Goal: Transaction & Acquisition: Purchase product/service

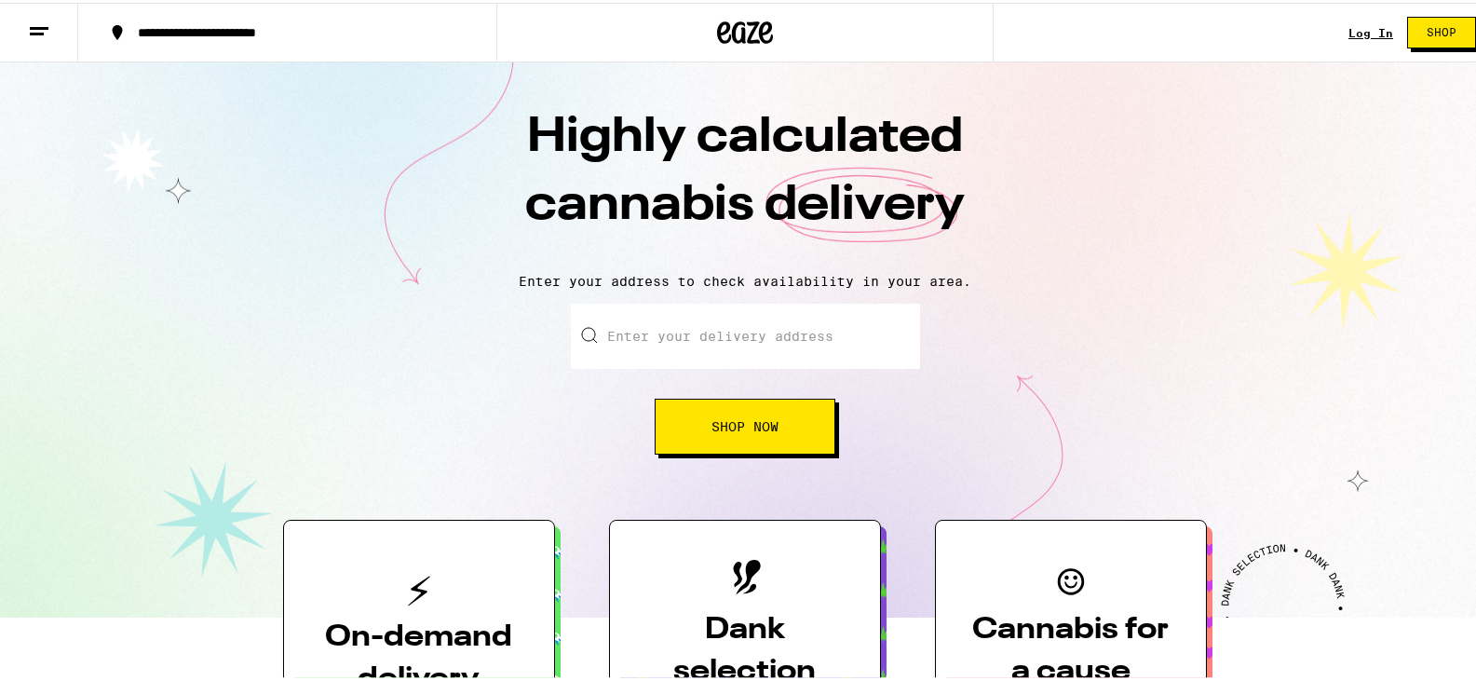
click at [1363, 24] on link "Log In" at bounding box center [1371, 30] width 45 height 12
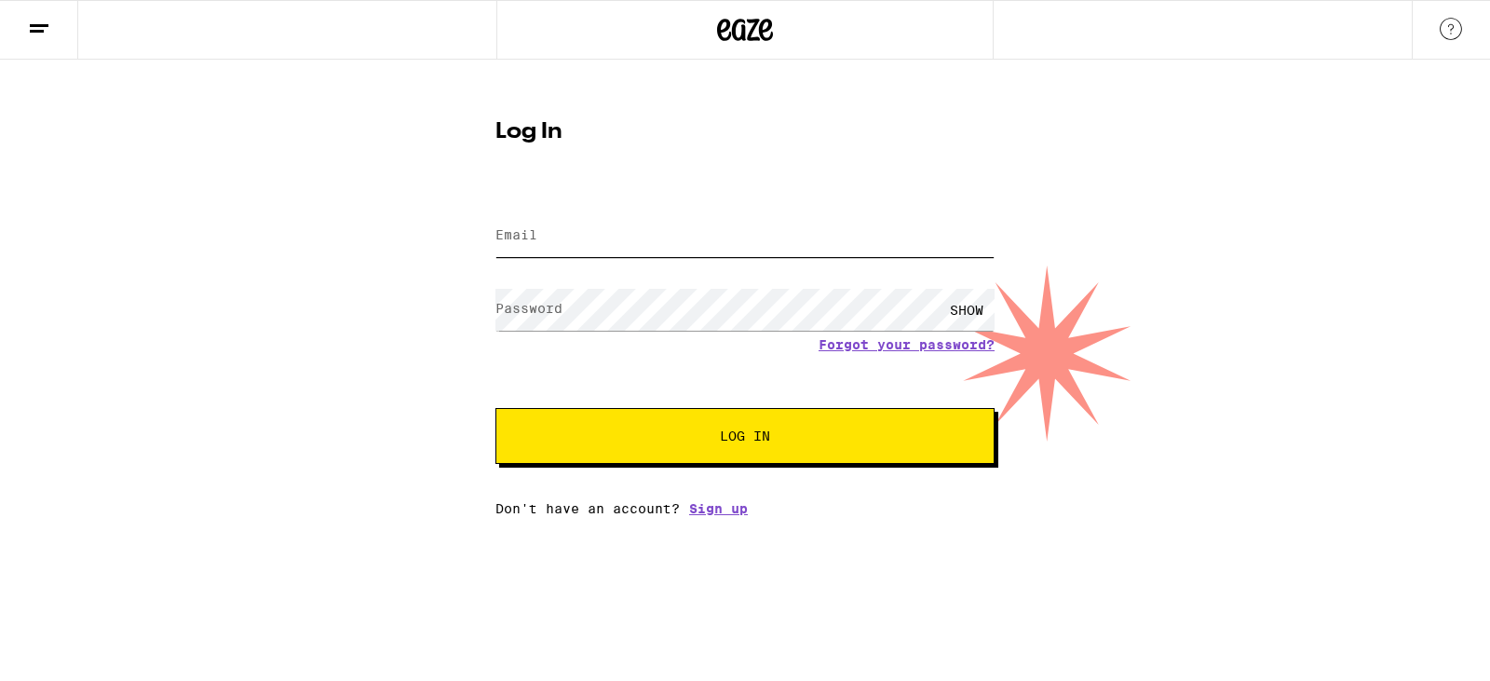
type input "[EMAIL_ADDRESS][DOMAIN_NAME]"
click at [732, 442] on span "Log In" at bounding box center [745, 435] width 50 height 13
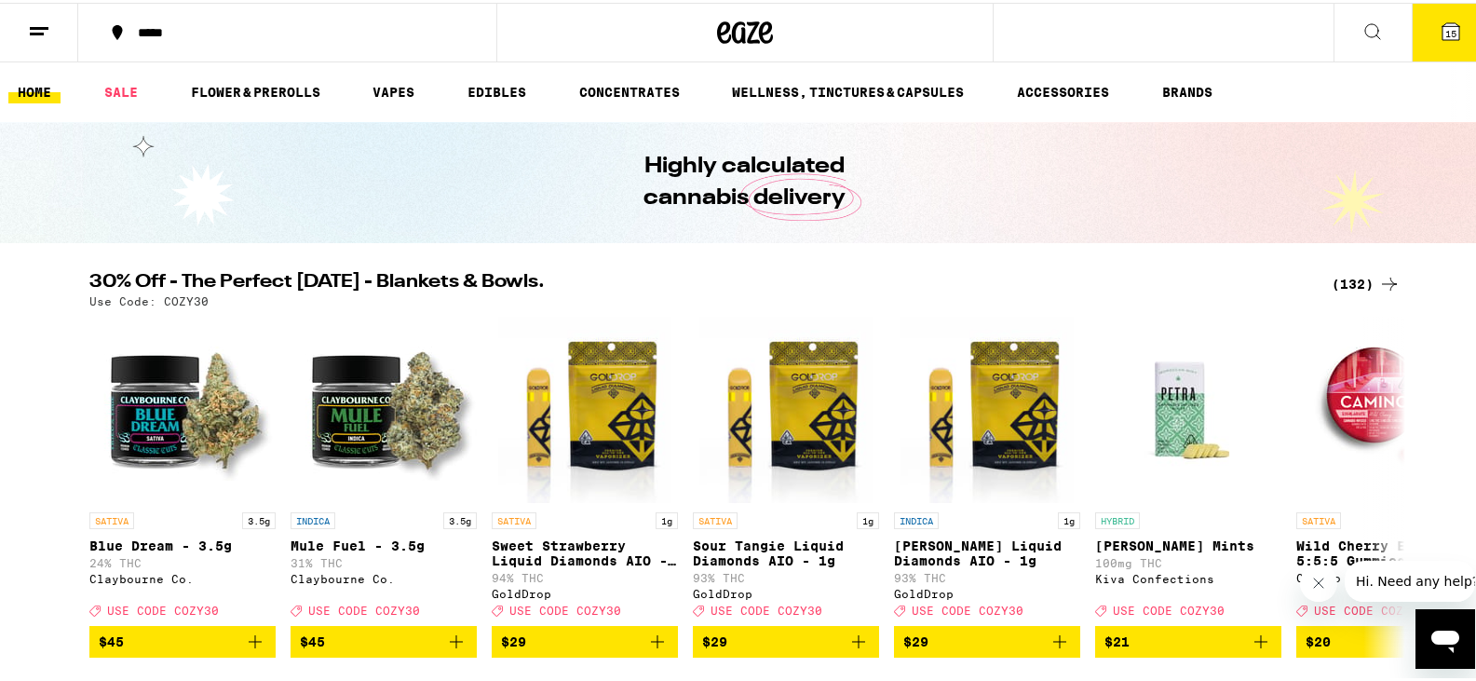
click at [1367, 282] on div "(132)" at bounding box center [1366, 281] width 69 height 22
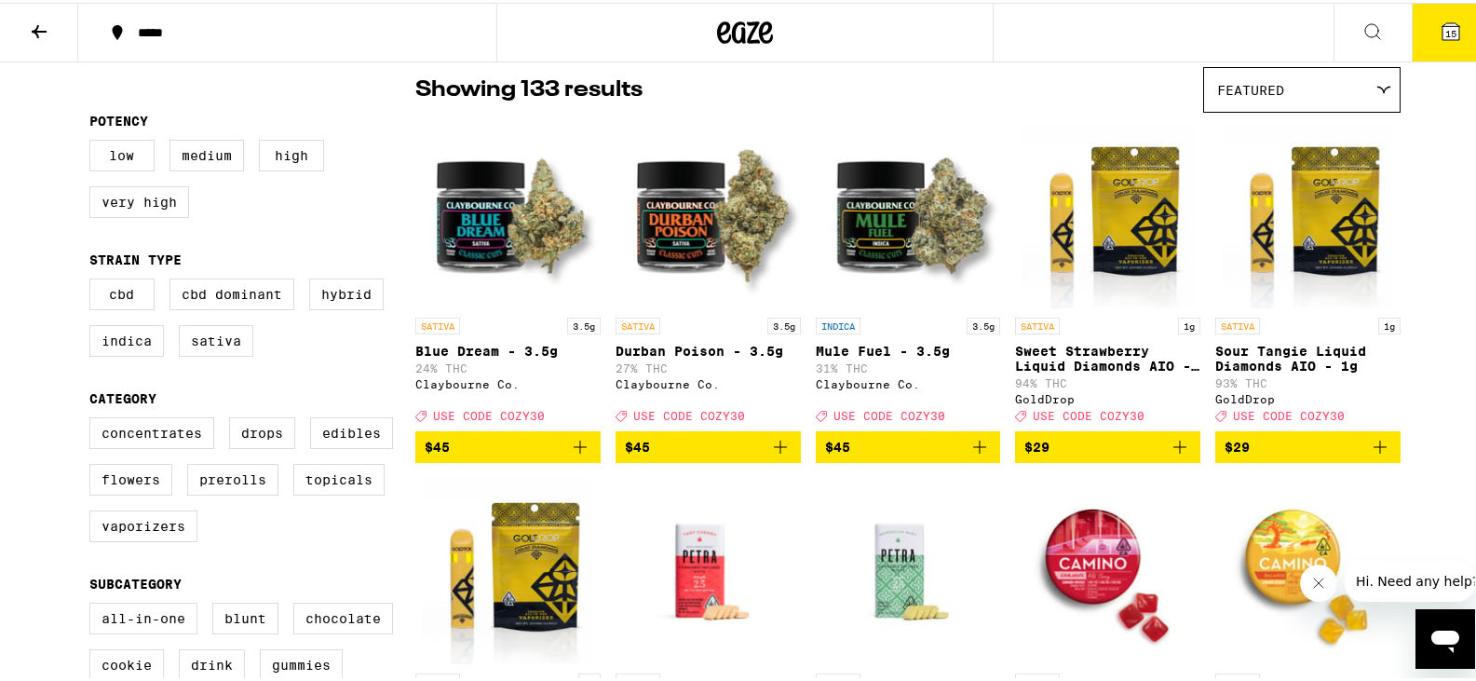
scroll to position [186, 0]
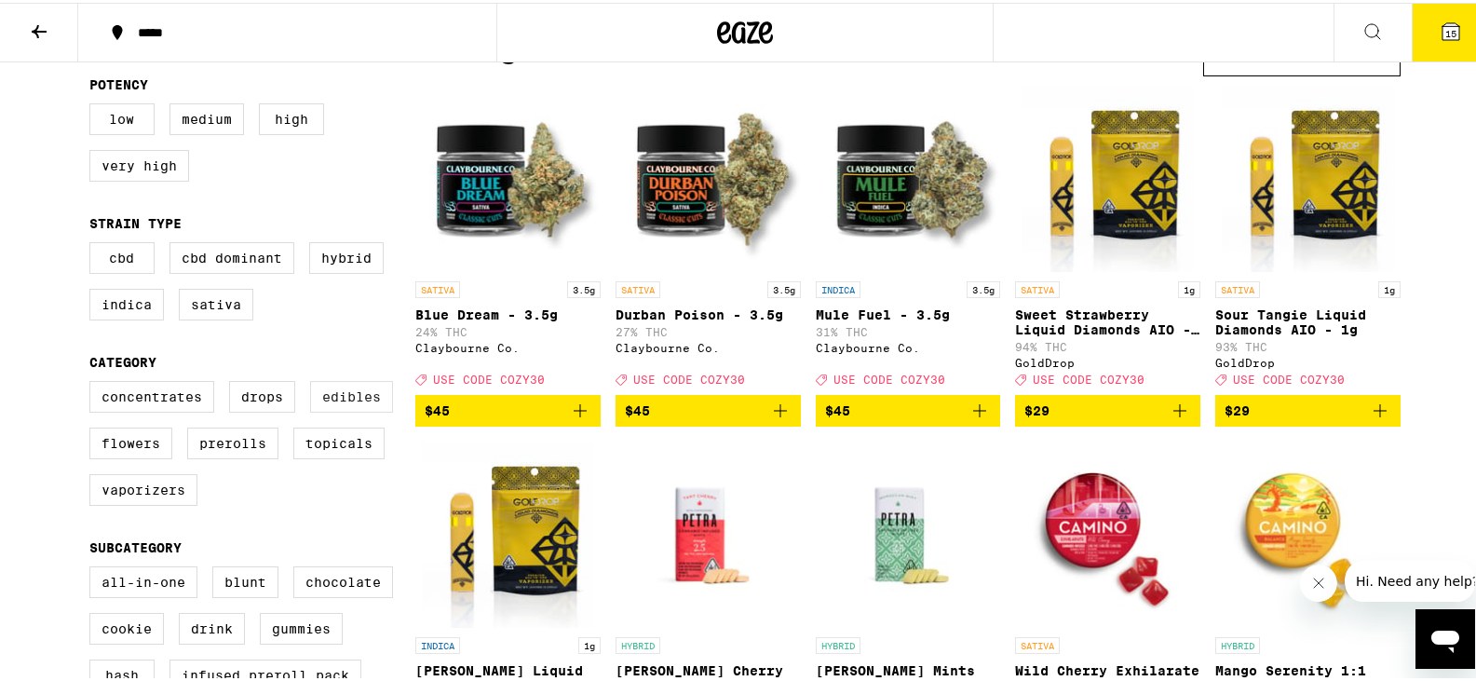
click at [352, 410] on label "Edibles" at bounding box center [351, 394] width 83 height 32
click at [94, 382] on input "Edibles" at bounding box center [93, 381] width 1 height 1
checkbox input "true"
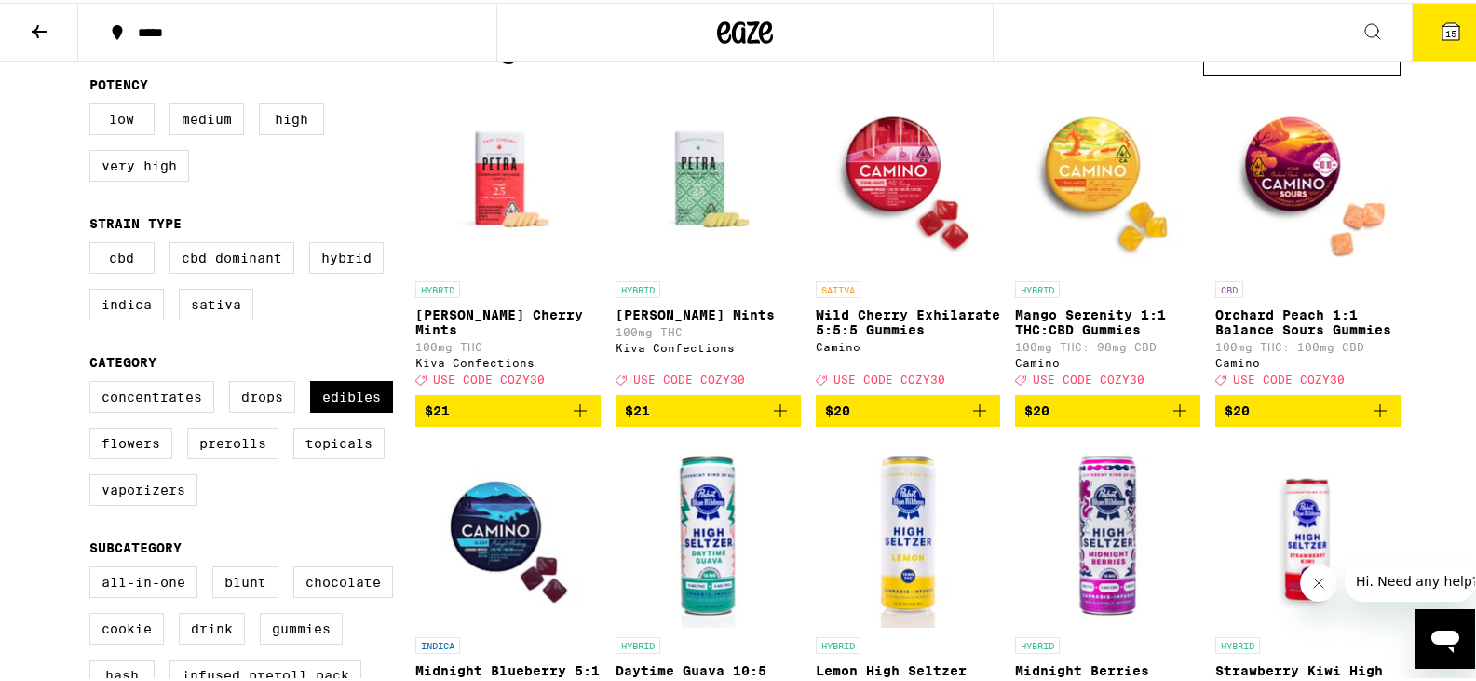
click at [1371, 418] on icon "Add to bag" at bounding box center [1380, 408] width 22 height 22
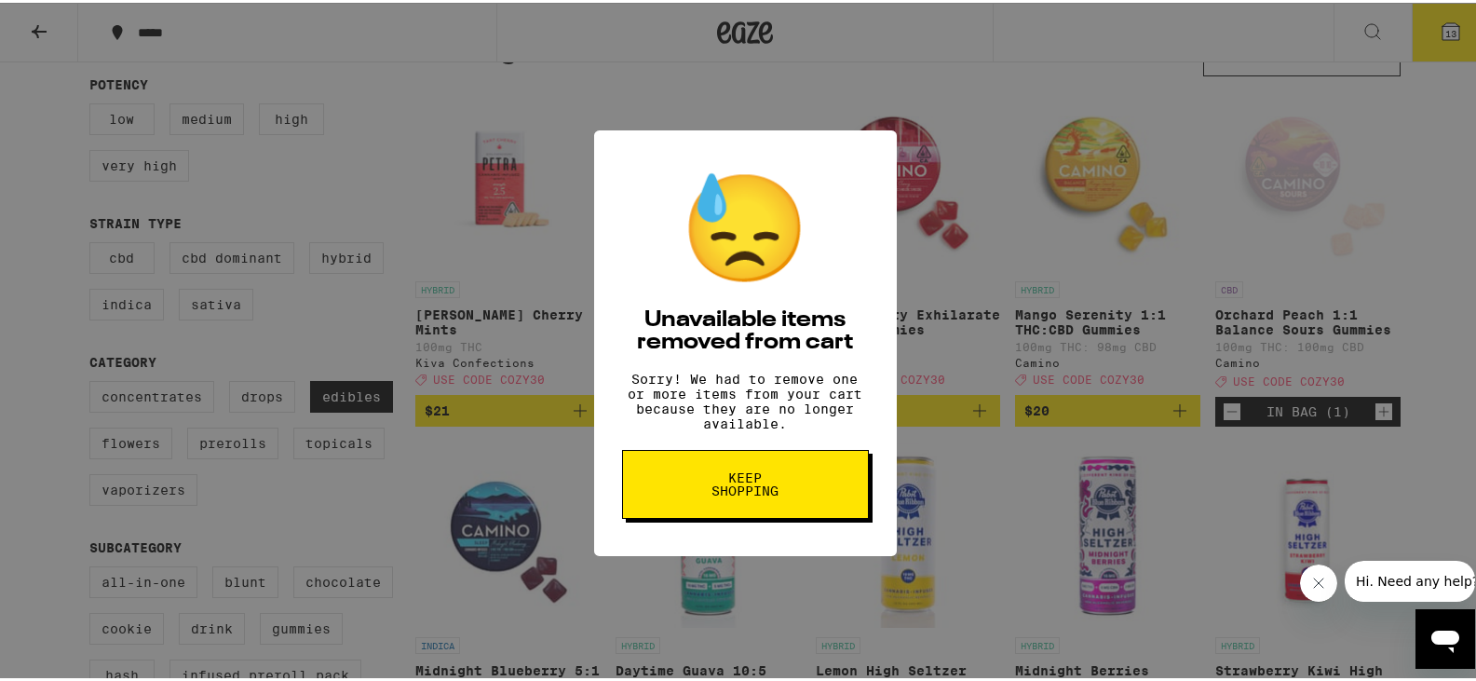
click at [766, 489] on span "Keep Shopping" at bounding box center [746, 481] width 96 height 26
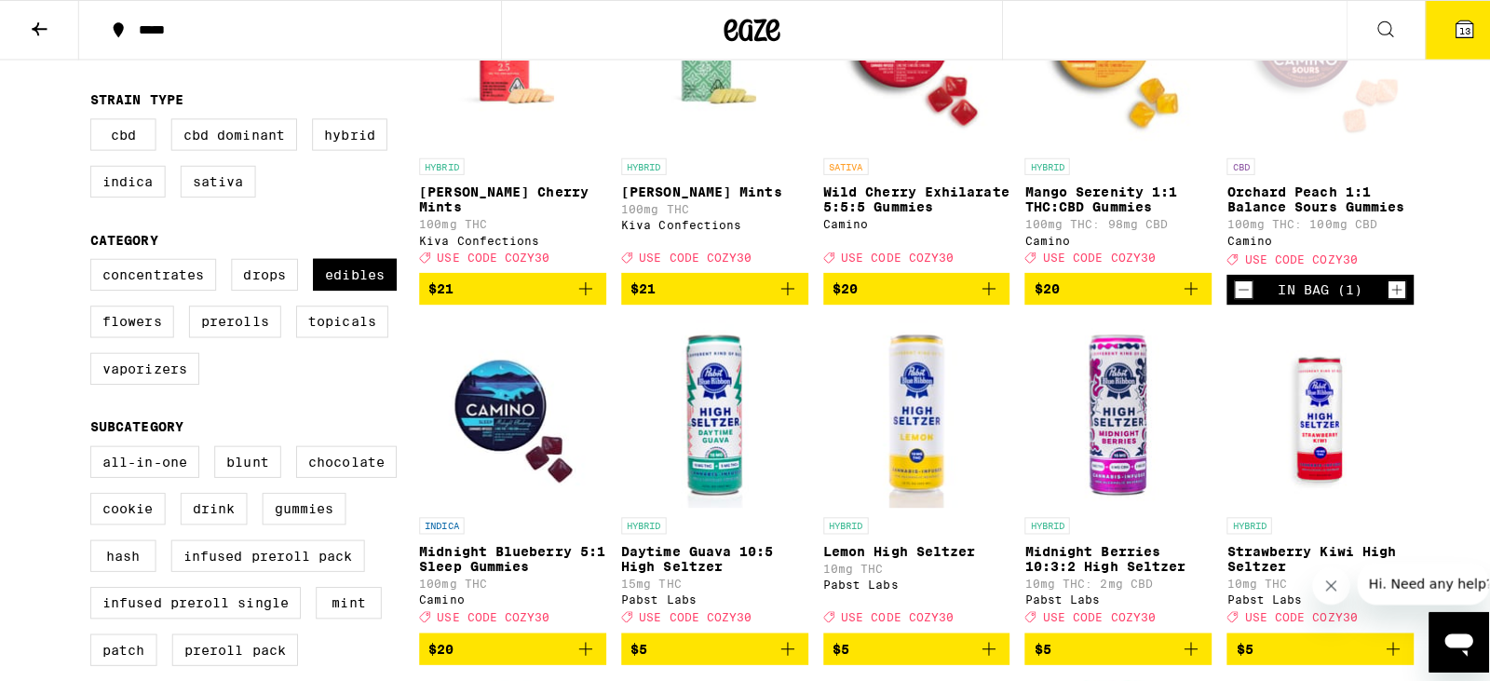
scroll to position [142, 0]
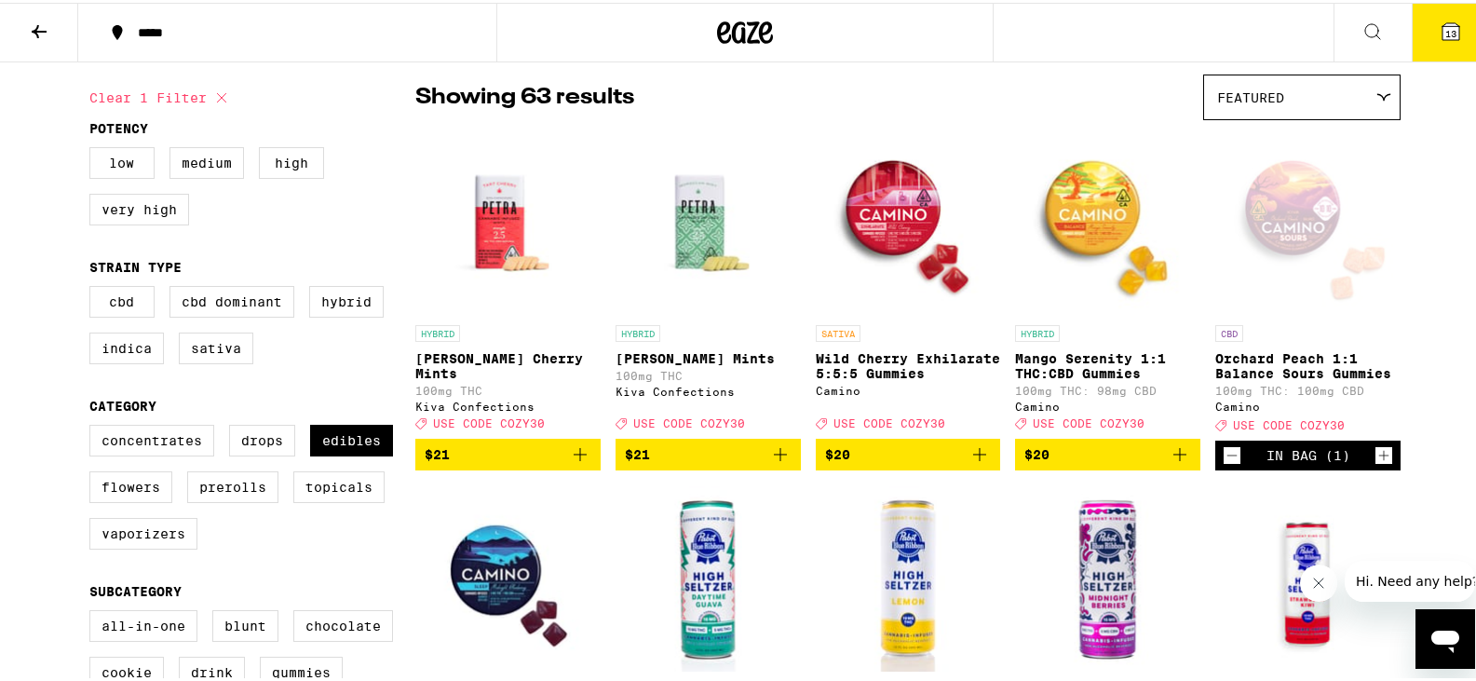
click at [1445, 35] on span "13" at bounding box center [1450, 30] width 11 height 11
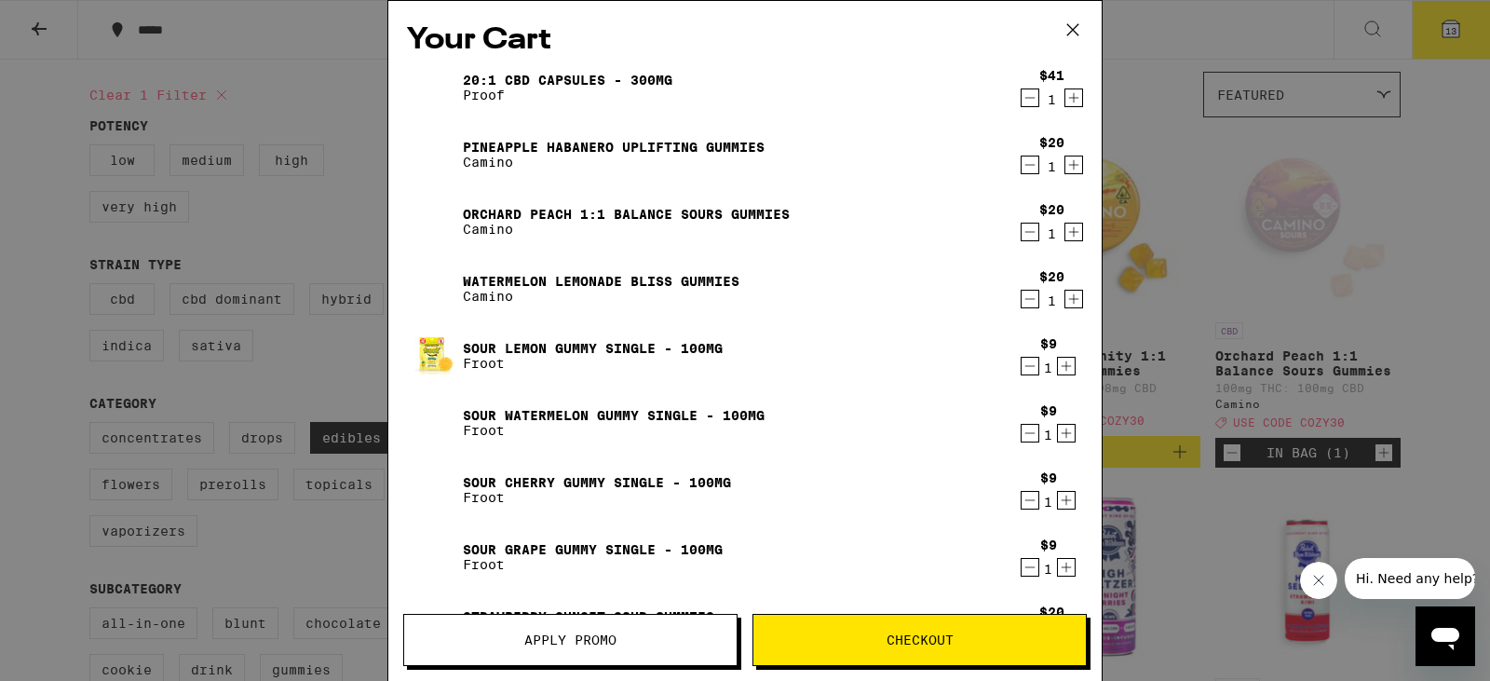
click at [1069, 100] on icon "Increment" at bounding box center [1074, 98] width 10 height 10
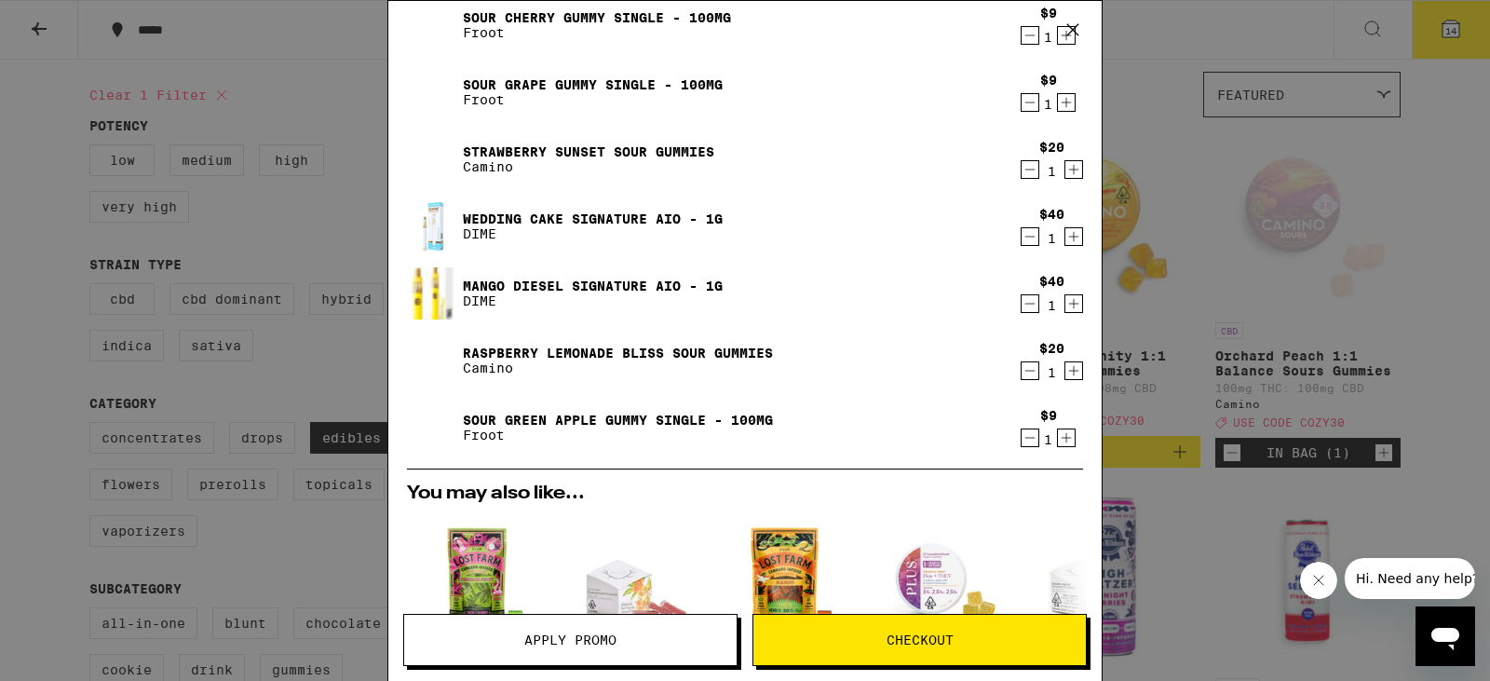
scroll to position [466, 0]
click at [1022, 307] on icon "Decrement" at bounding box center [1030, 303] width 17 height 22
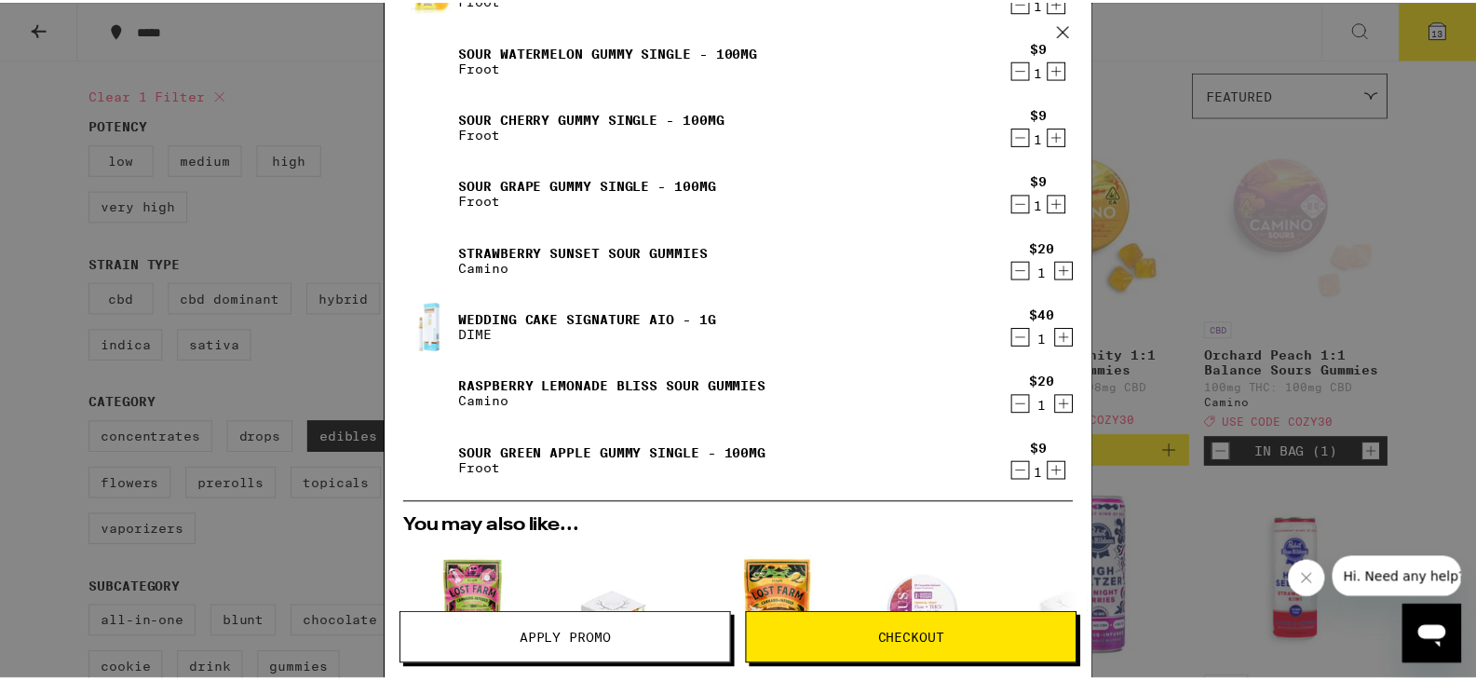
scroll to position [0, 0]
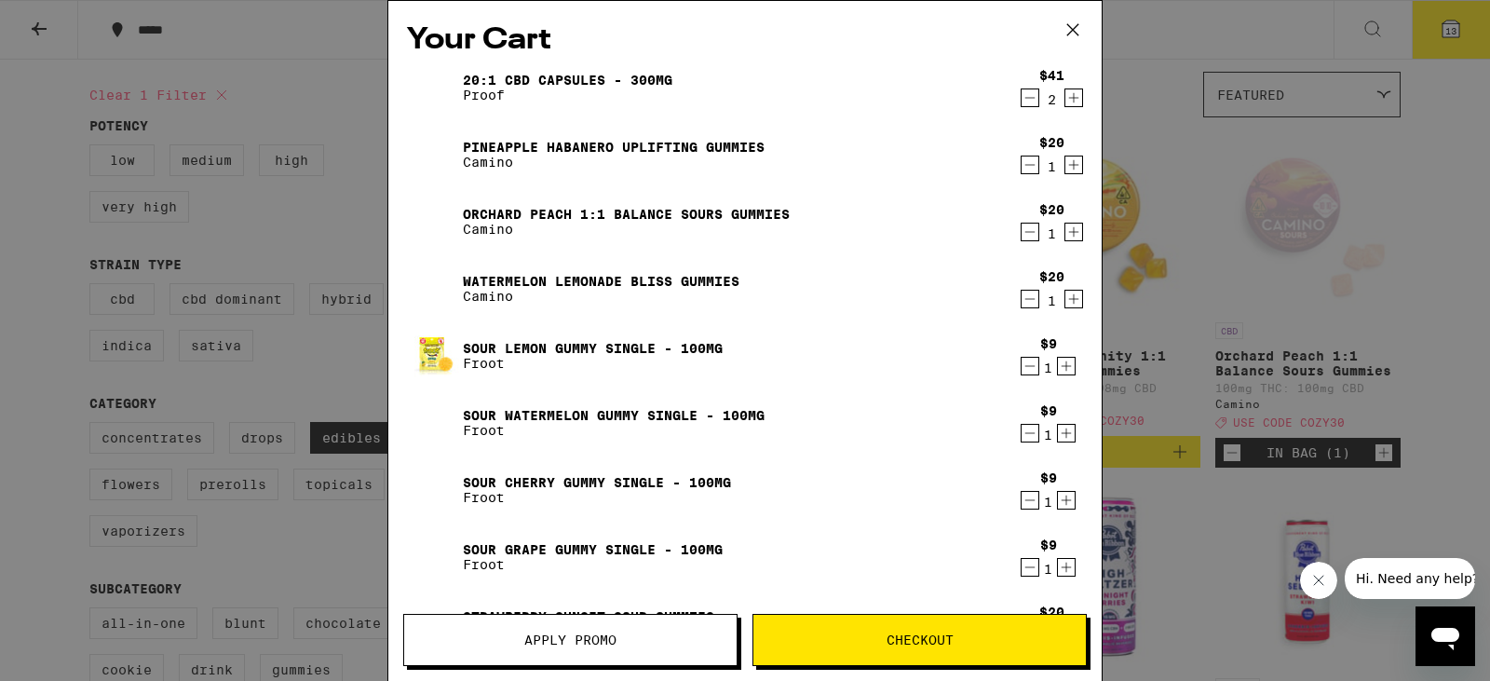
click at [1022, 164] on icon "Decrement" at bounding box center [1030, 165] width 17 height 22
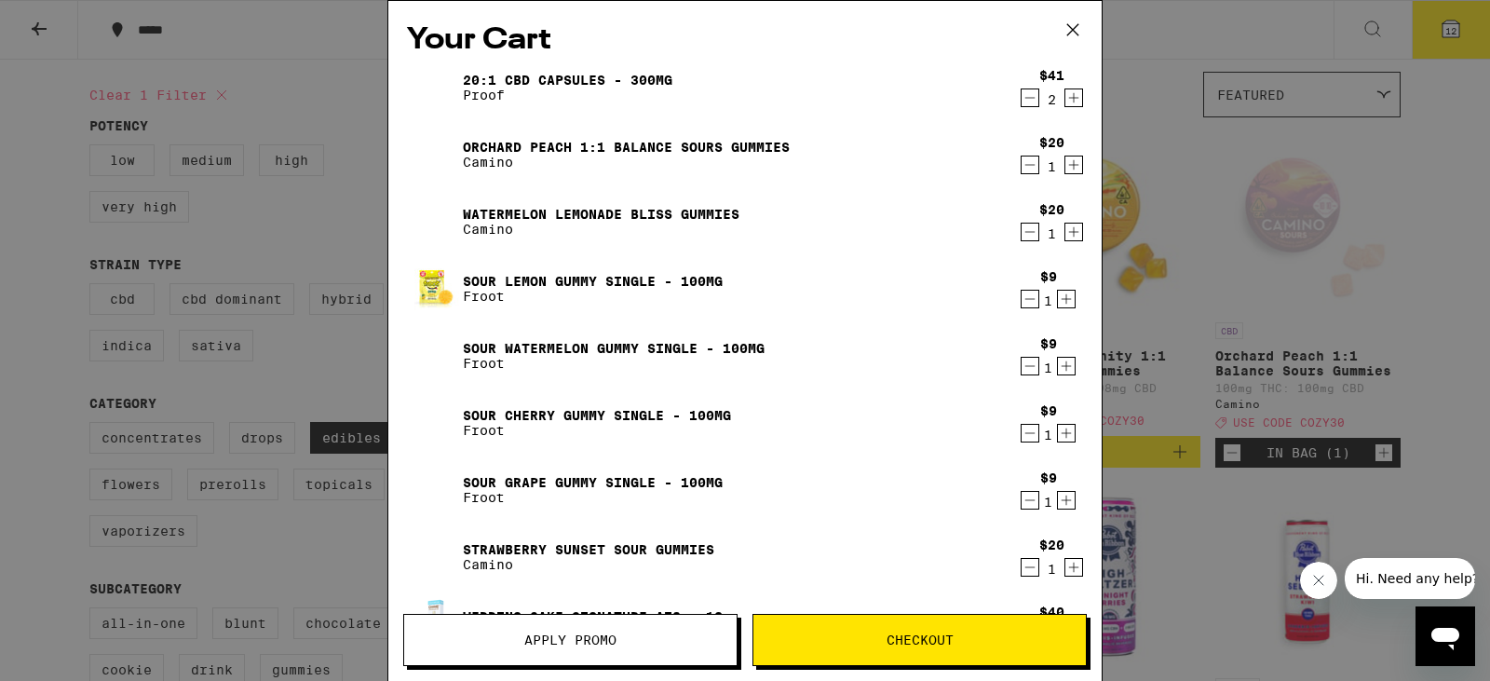
click at [1022, 170] on icon "Decrement" at bounding box center [1030, 165] width 17 height 22
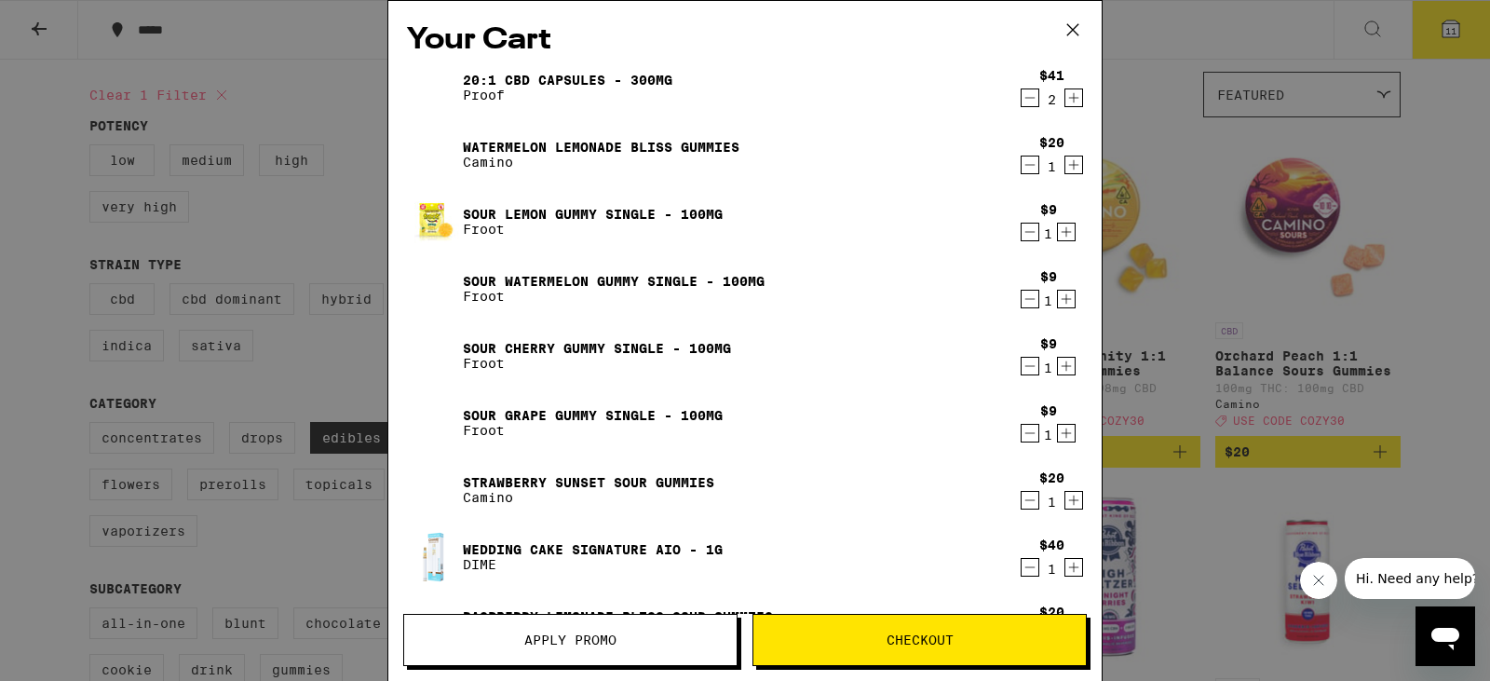
click at [1022, 170] on icon "Decrement" at bounding box center [1030, 165] width 17 height 22
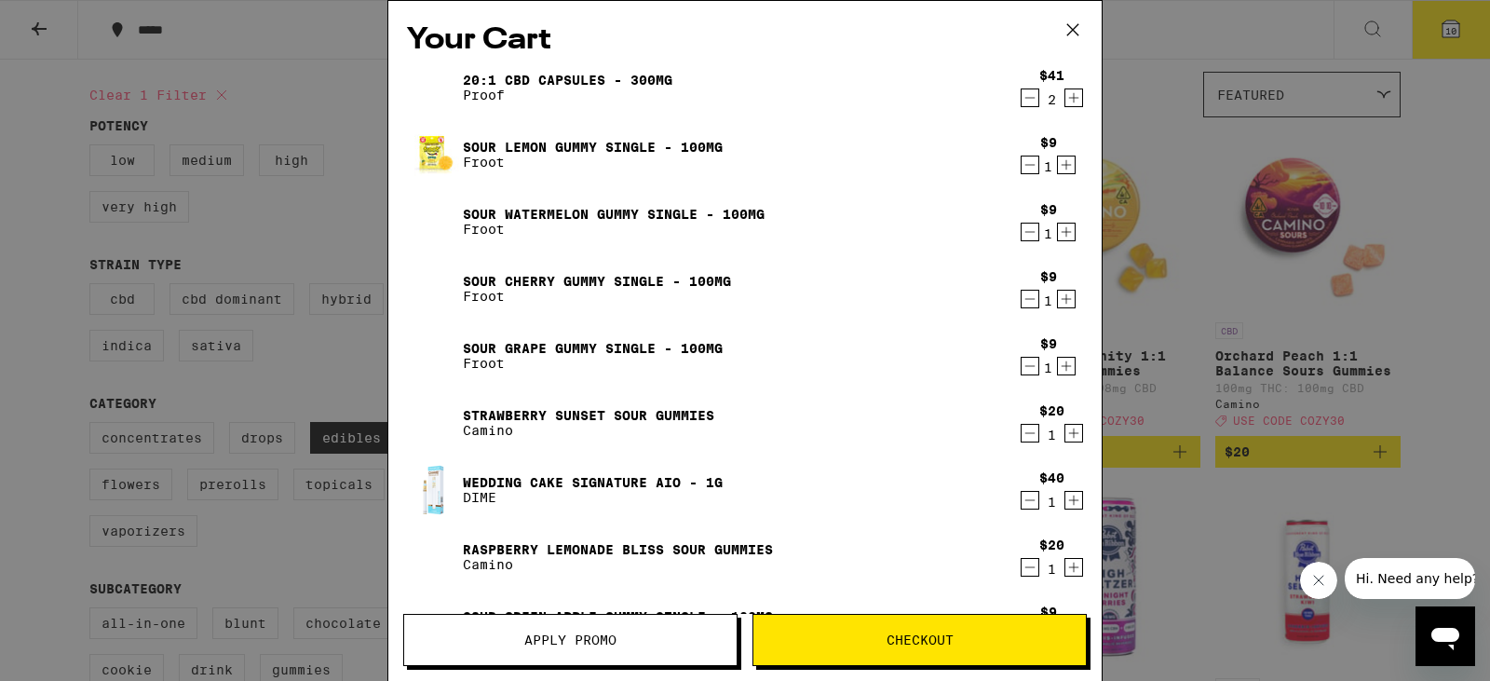
click at [1022, 170] on icon "Decrement" at bounding box center [1030, 165] width 17 height 22
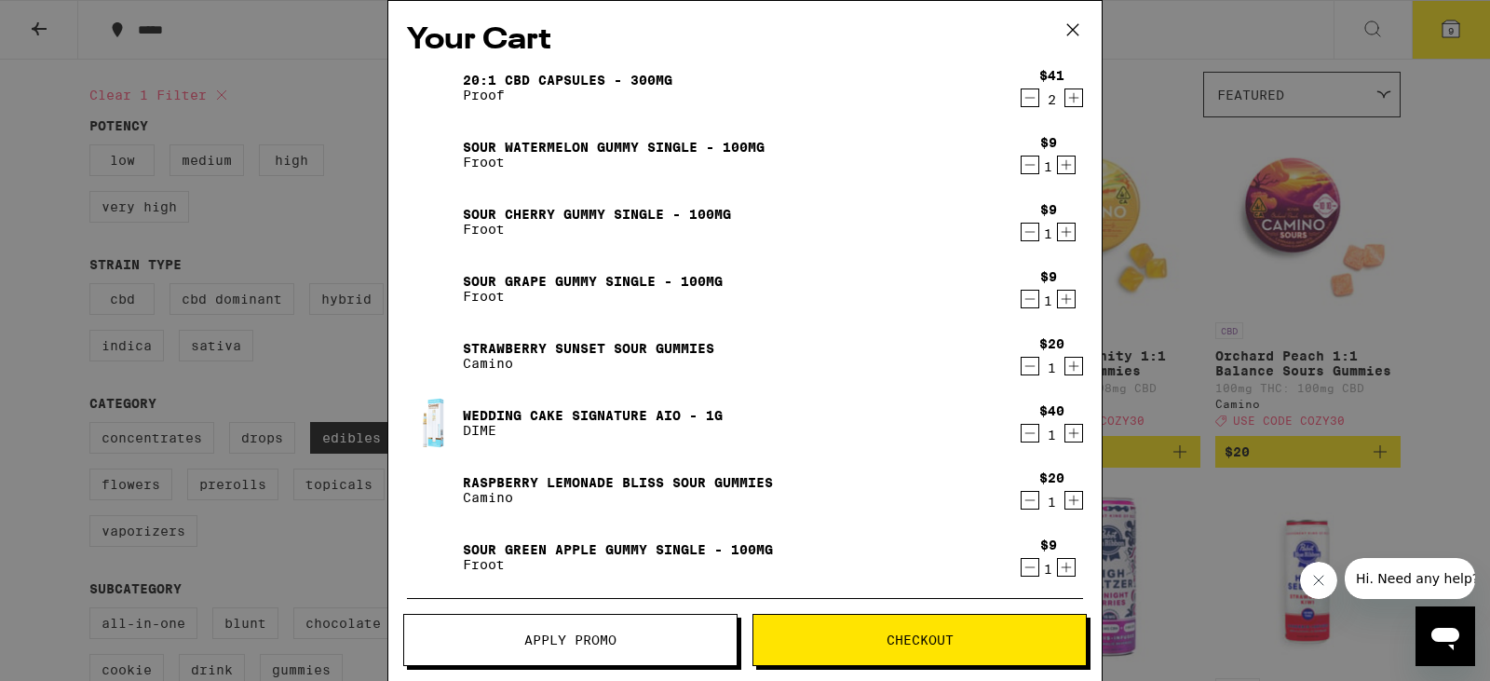
click at [1022, 170] on icon "Decrement" at bounding box center [1030, 165] width 17 height 22
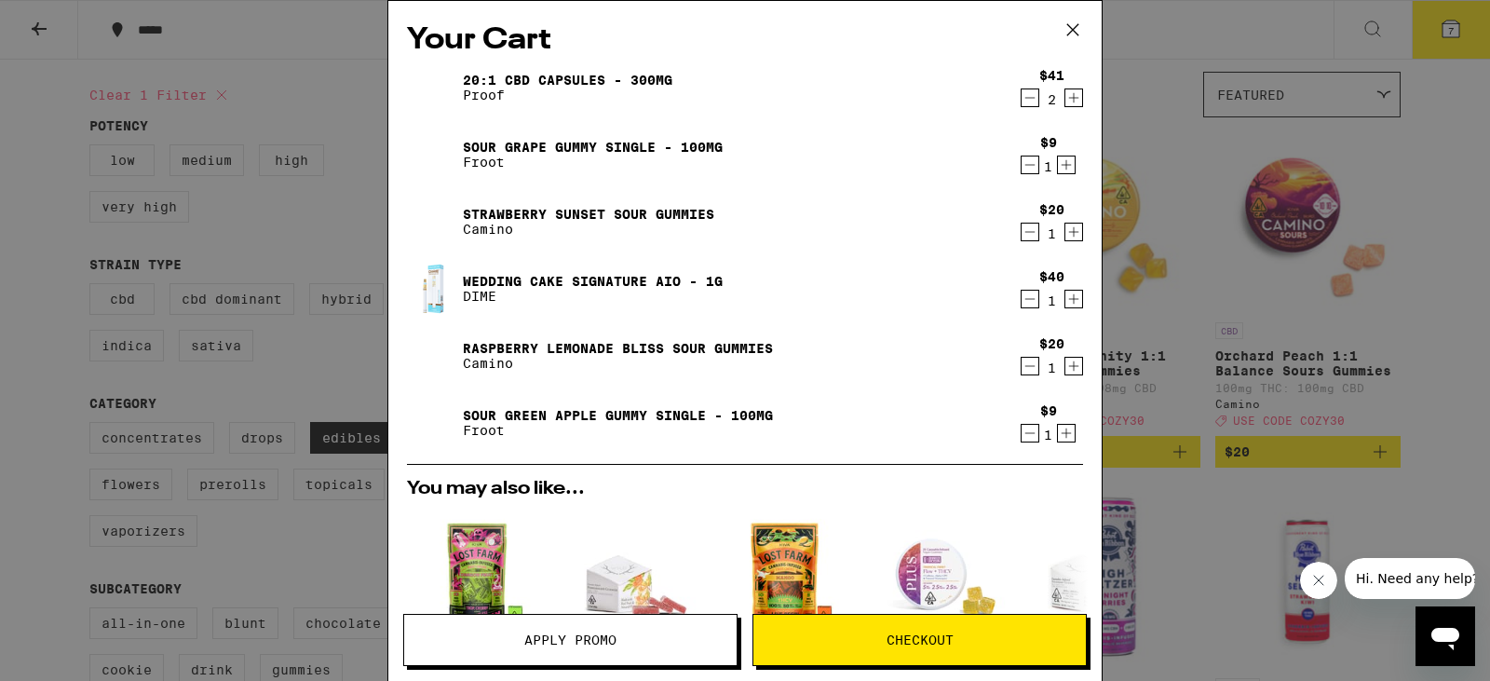
click at [1022, 170] on icon "Decrement" at bounding box center [1030, 165] width 17 height 22
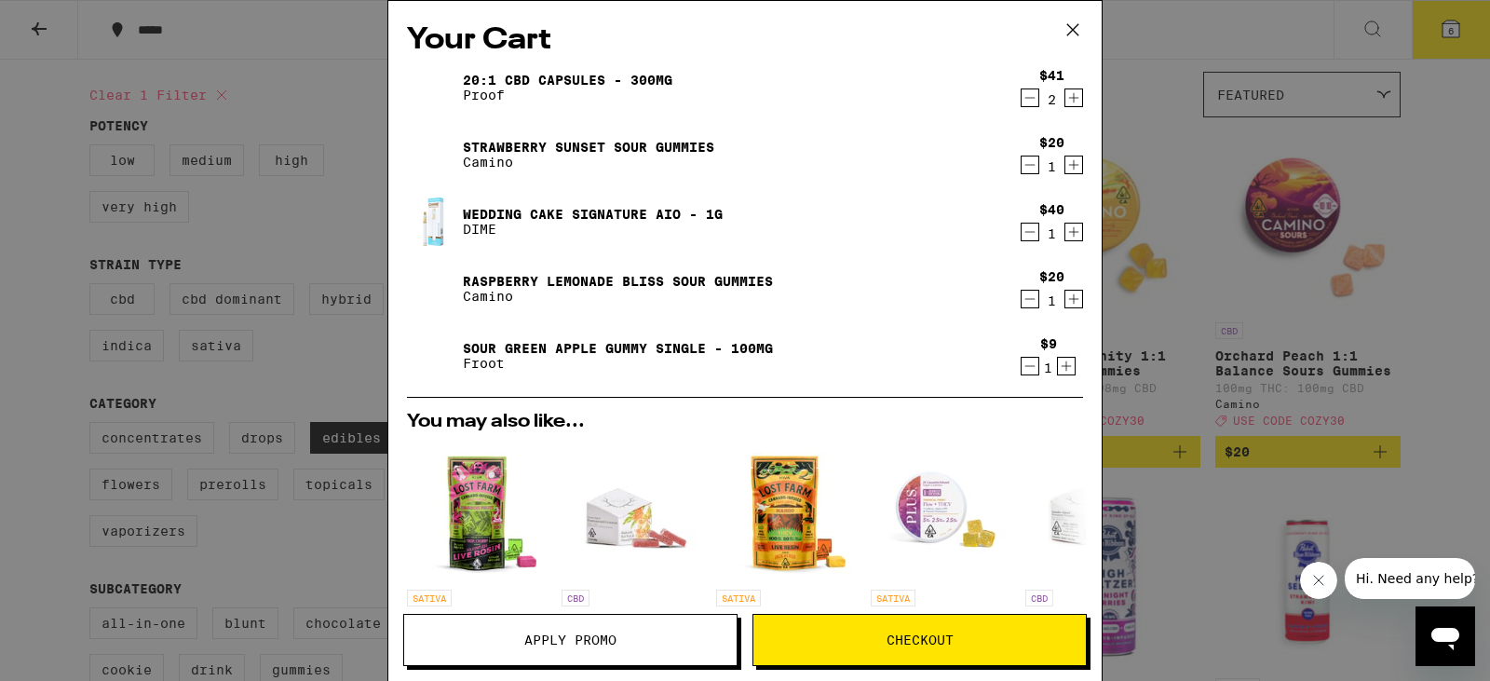
click at [1022, 170] on icon "Decrement" at bounding box center [1030, 165] width 17 height 22
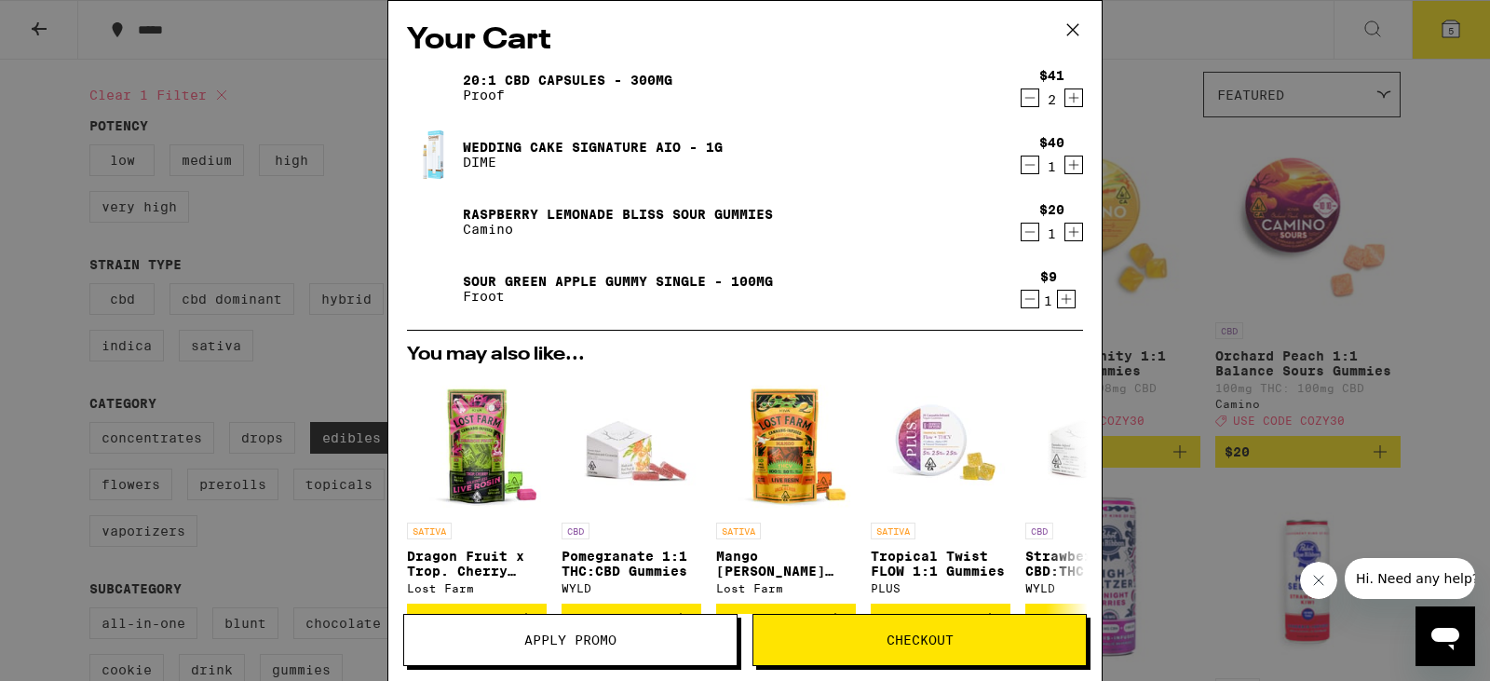
click at [1022, 170] on icon "Decrement" at bounding box center [1030, 165] width 17 height 22
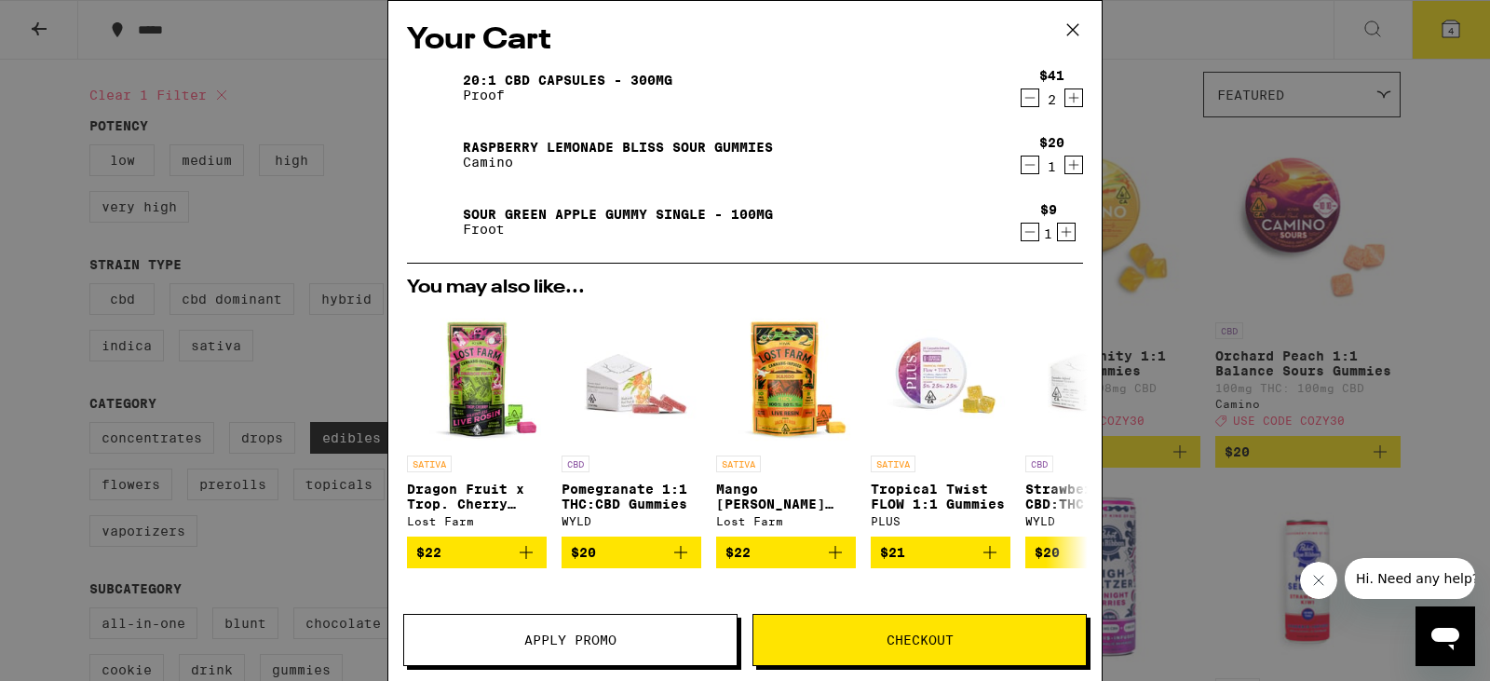
click at [1022, 170] on icon "Decrement" at bounding box center [1030, 165] width 17 height 22
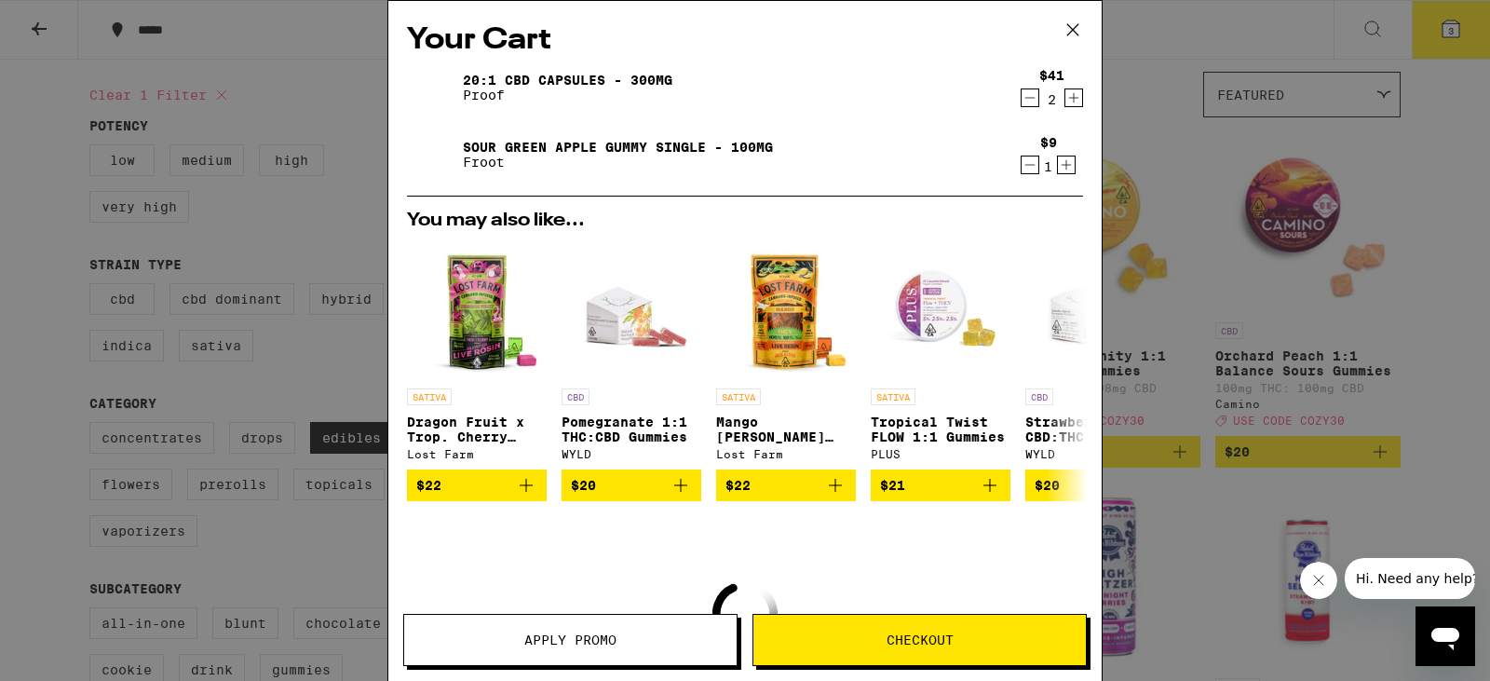
click at [1022, 170] on icon "Decrement" at bounding box center [1030, 165] width 17 height 22
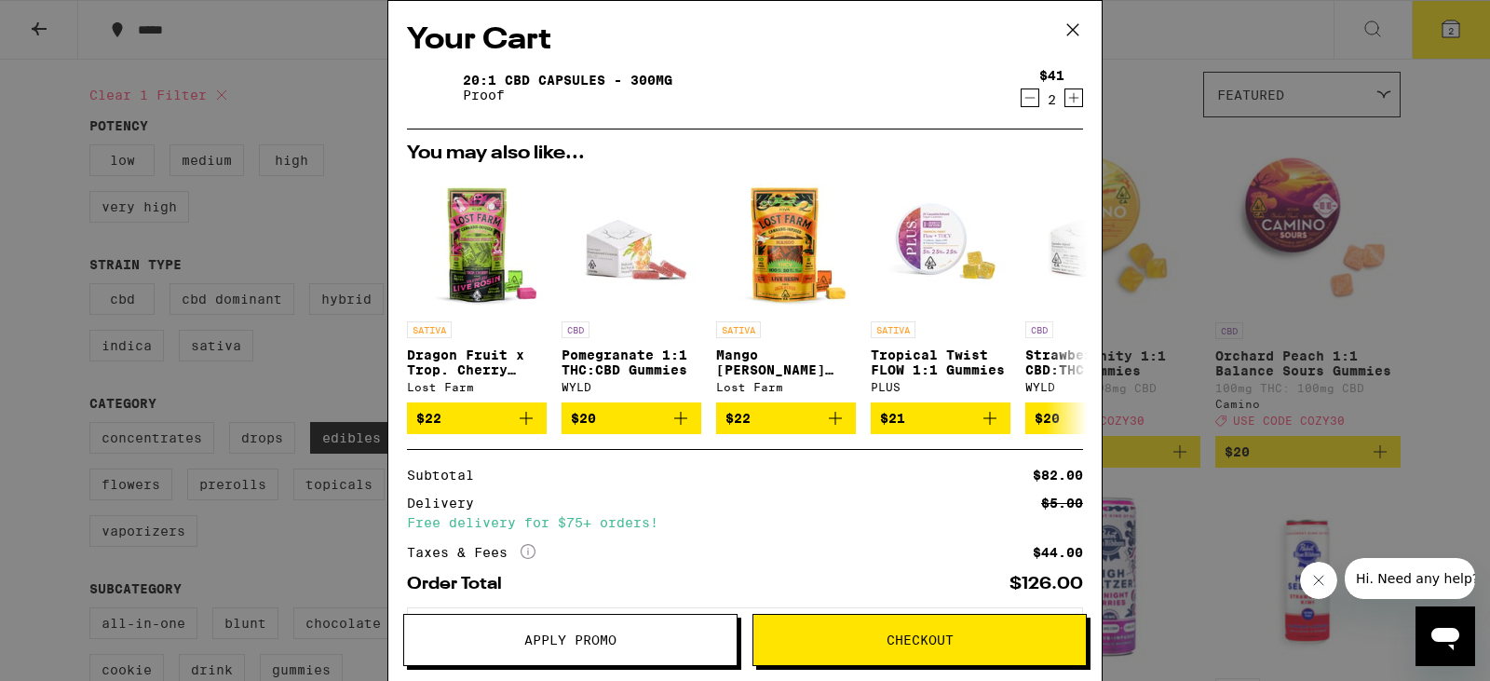
click at [530, 555] on icon "More Info" at bounding box center [528, 551] width 15 height 15
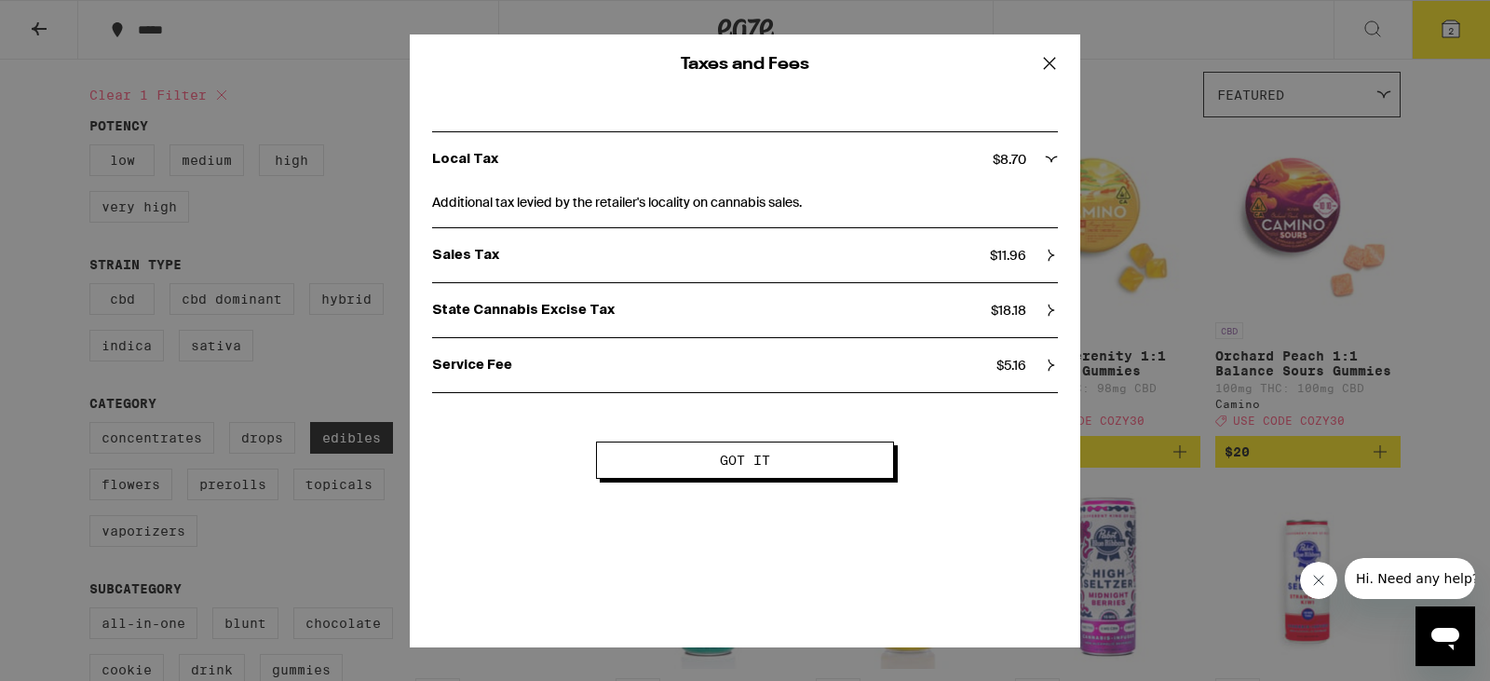
click at [1050, 57] on icon at bounding box center [1050, 63] width 28 height 28
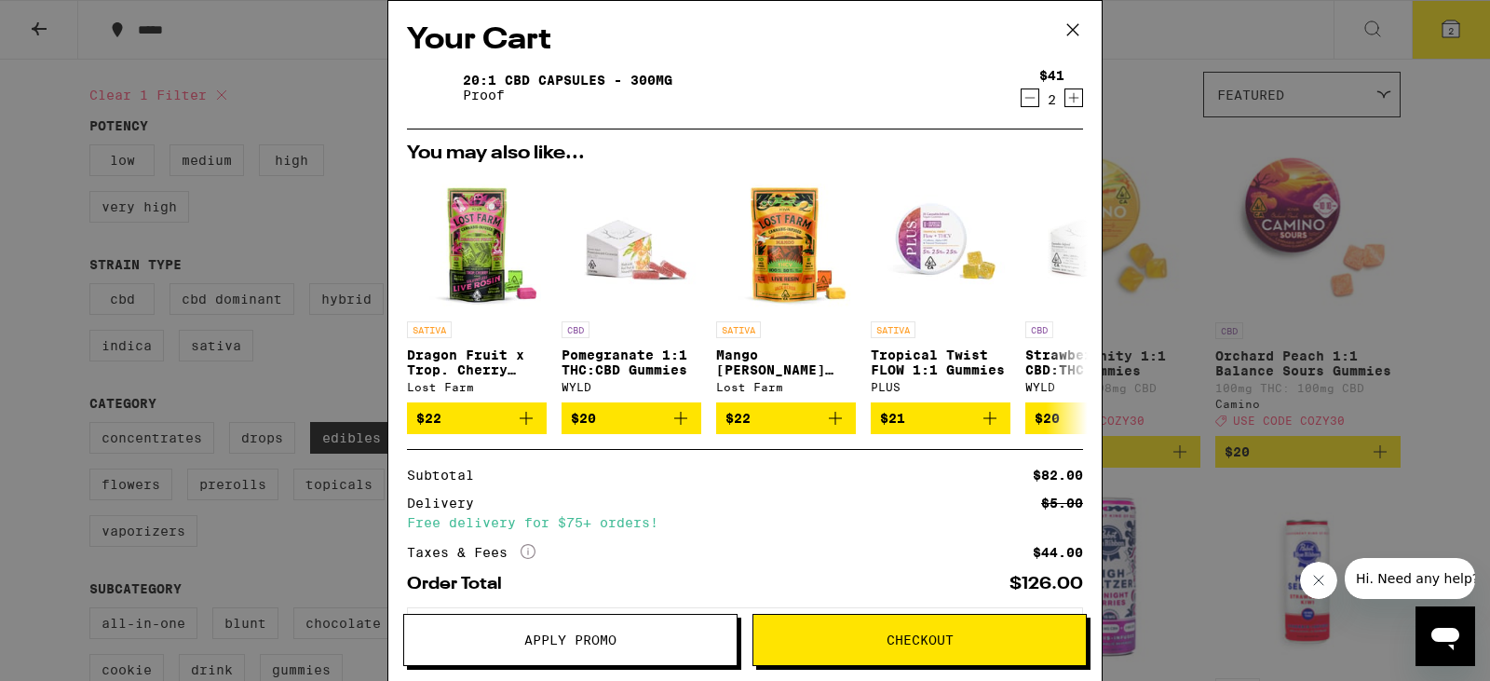
click at [1078, 32] on icon at bounding box center [1073, 30] width 28 height 28
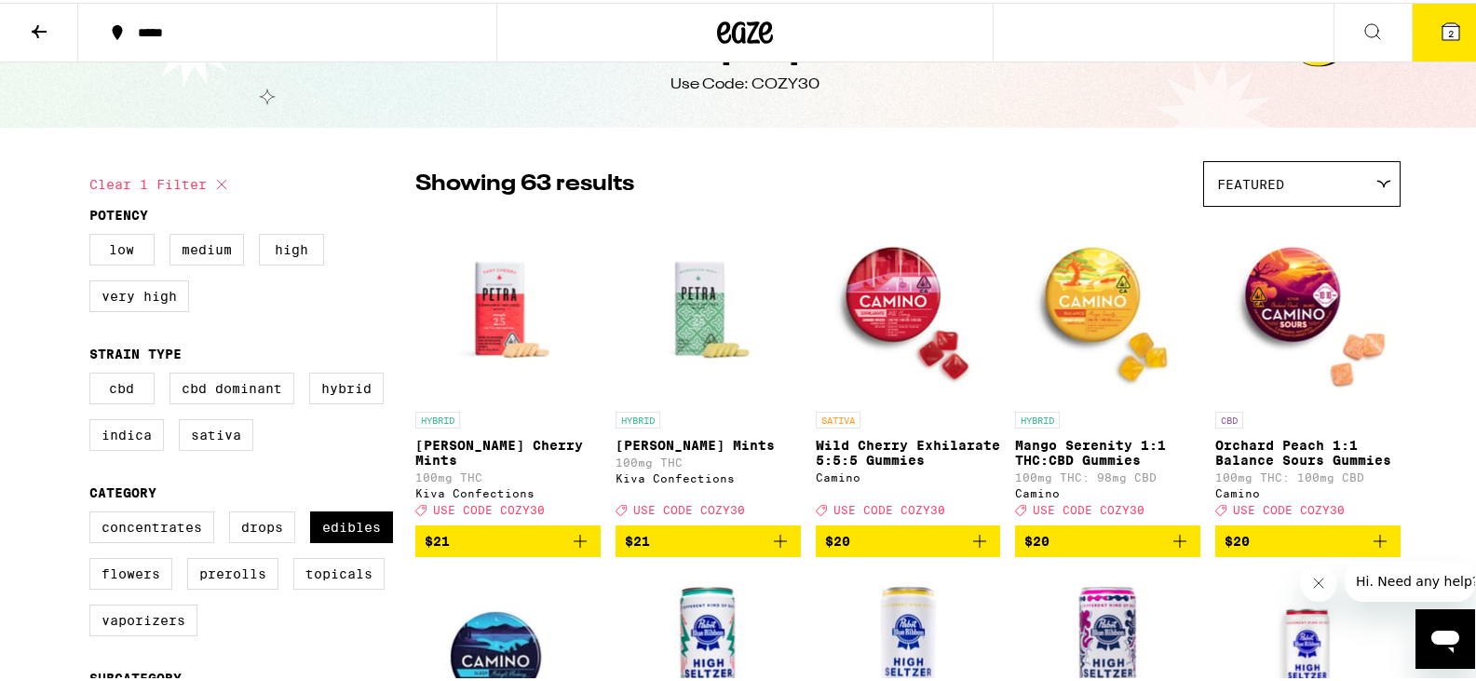
scroll to position [49, 0]
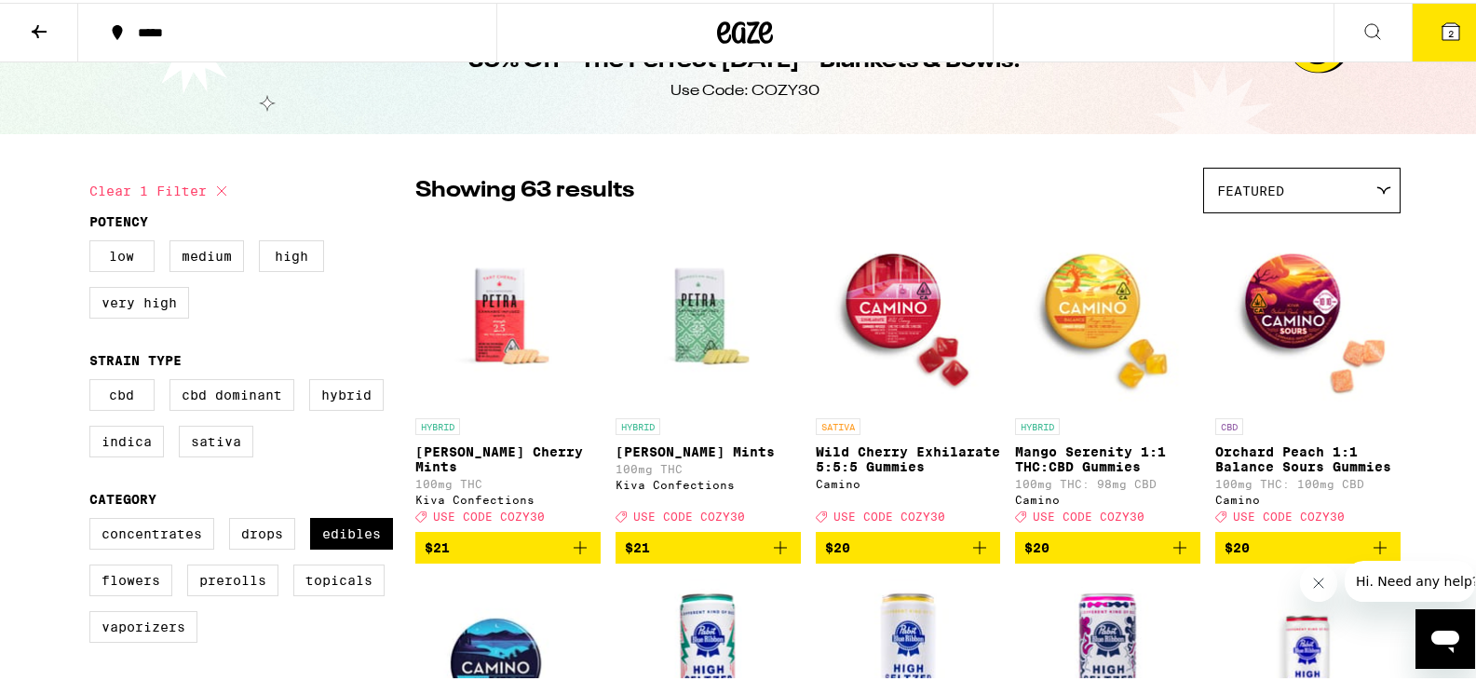
click at [1336, 180] on div "Featured" at bounding box center [1302, 188] width 196 height 44
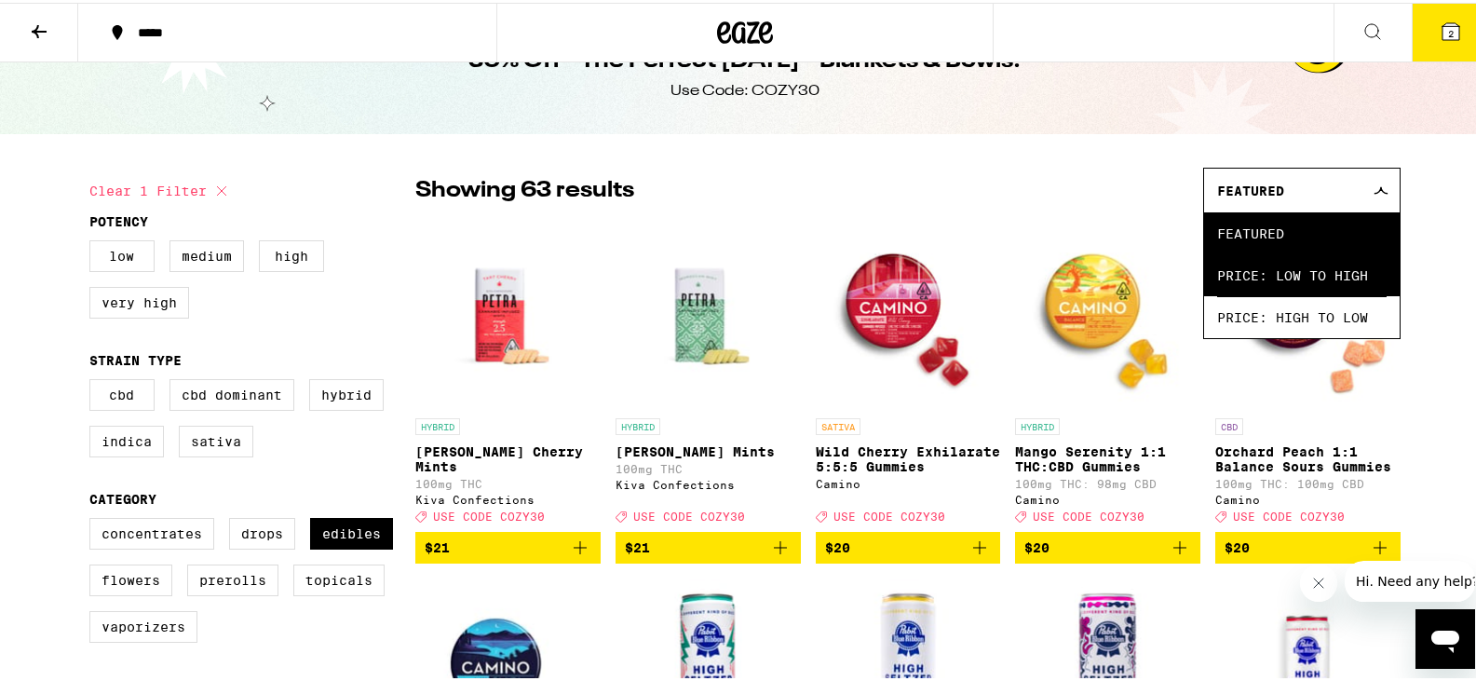
click at [1300, 264] on span "Price: Low to High" at bounding box center [1302, 272] width 170 height 42
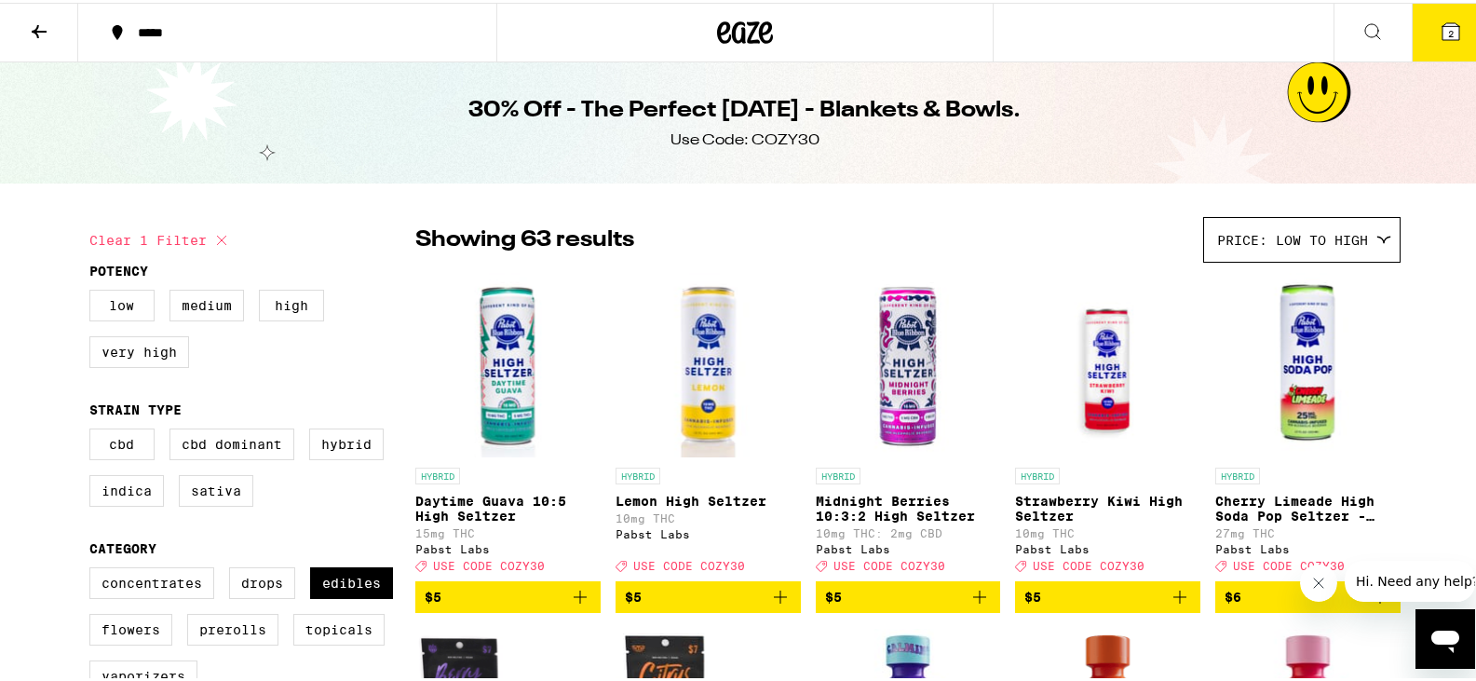
click at [1362, 28] on icon at bounding box center [1373, 29] width 22 height 22
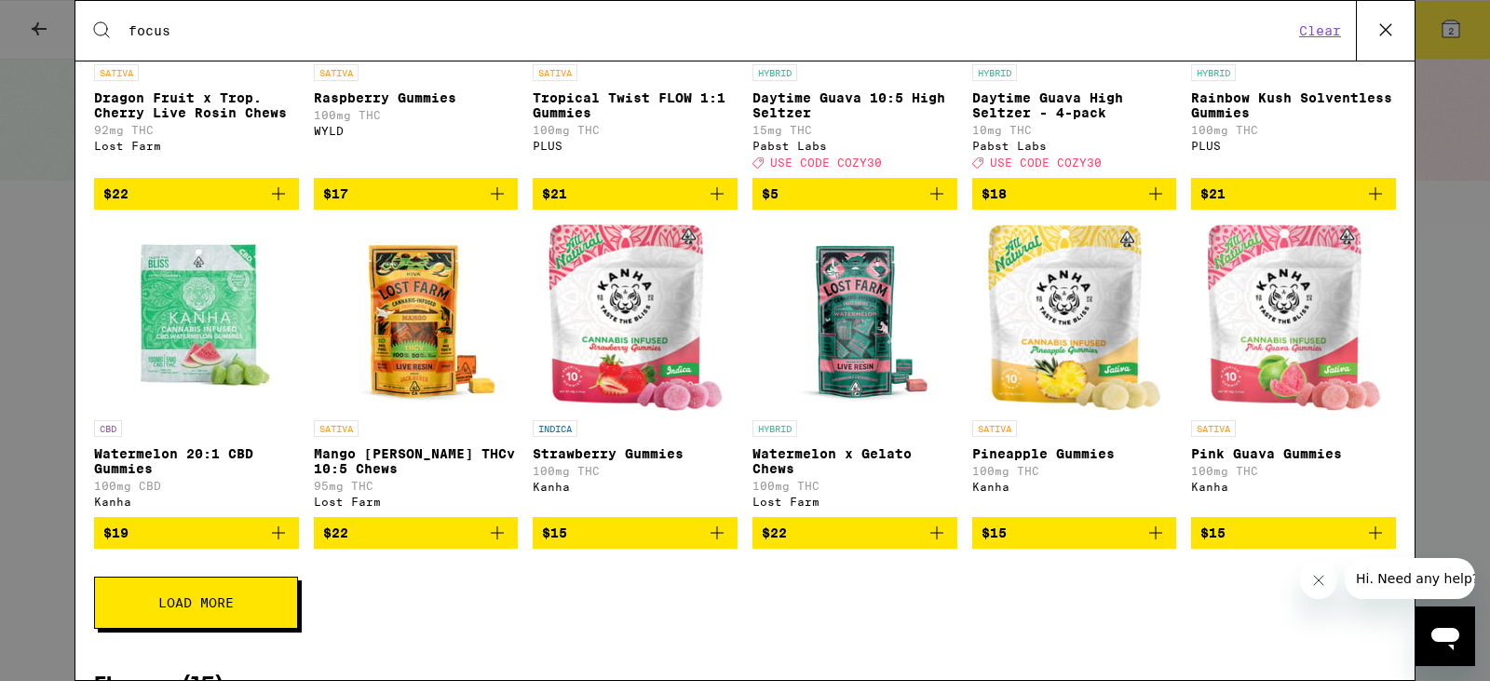
scroll to position [559, 0]
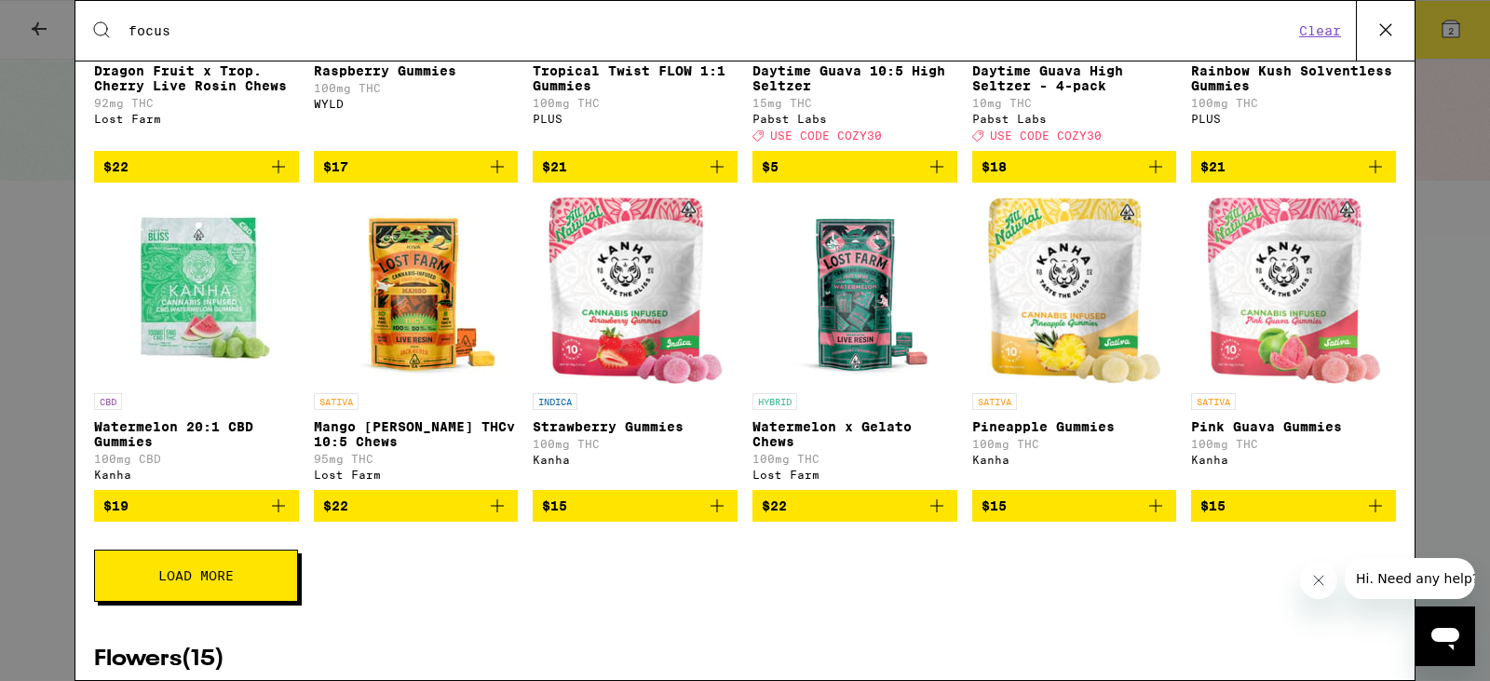
type input "focus"
click at [193, 582] on span "Load More" at bounding box center [195, 575] width 75 height 13
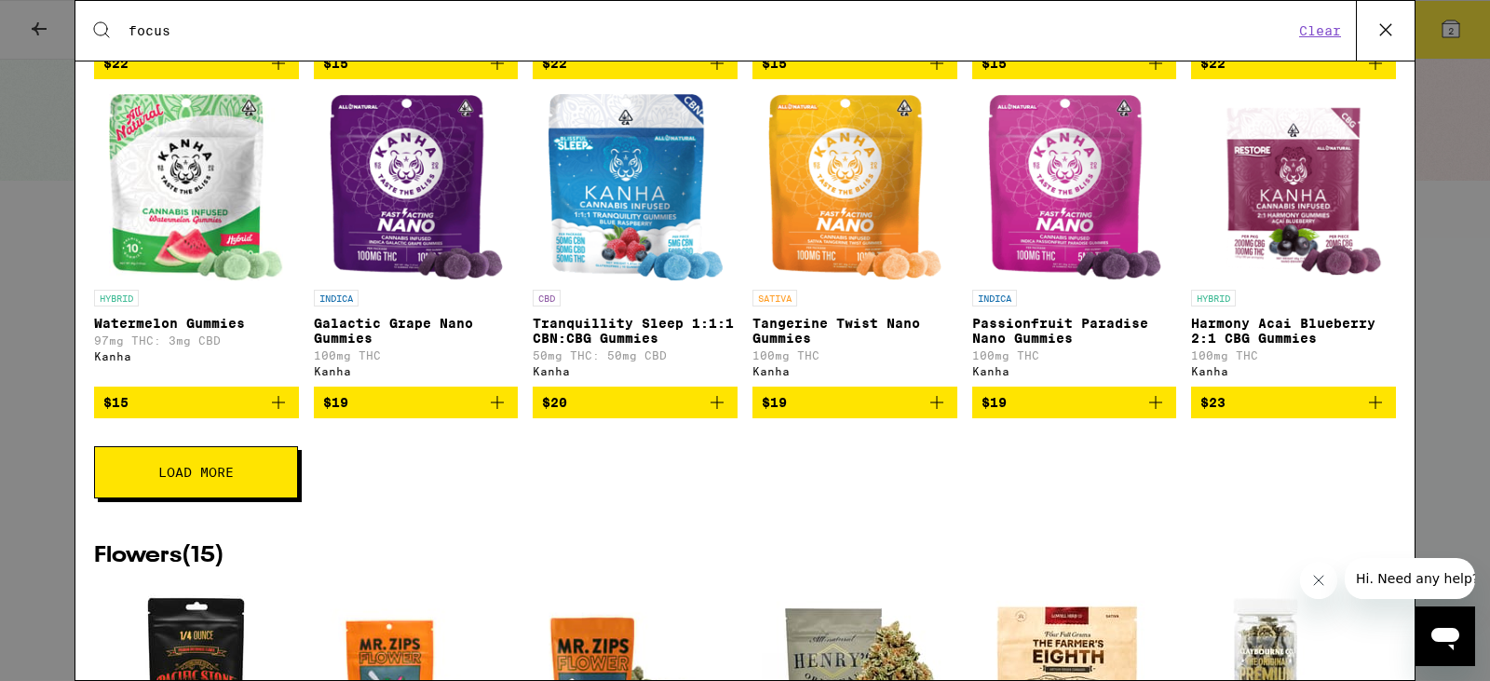
scroll to position [1583, 0]
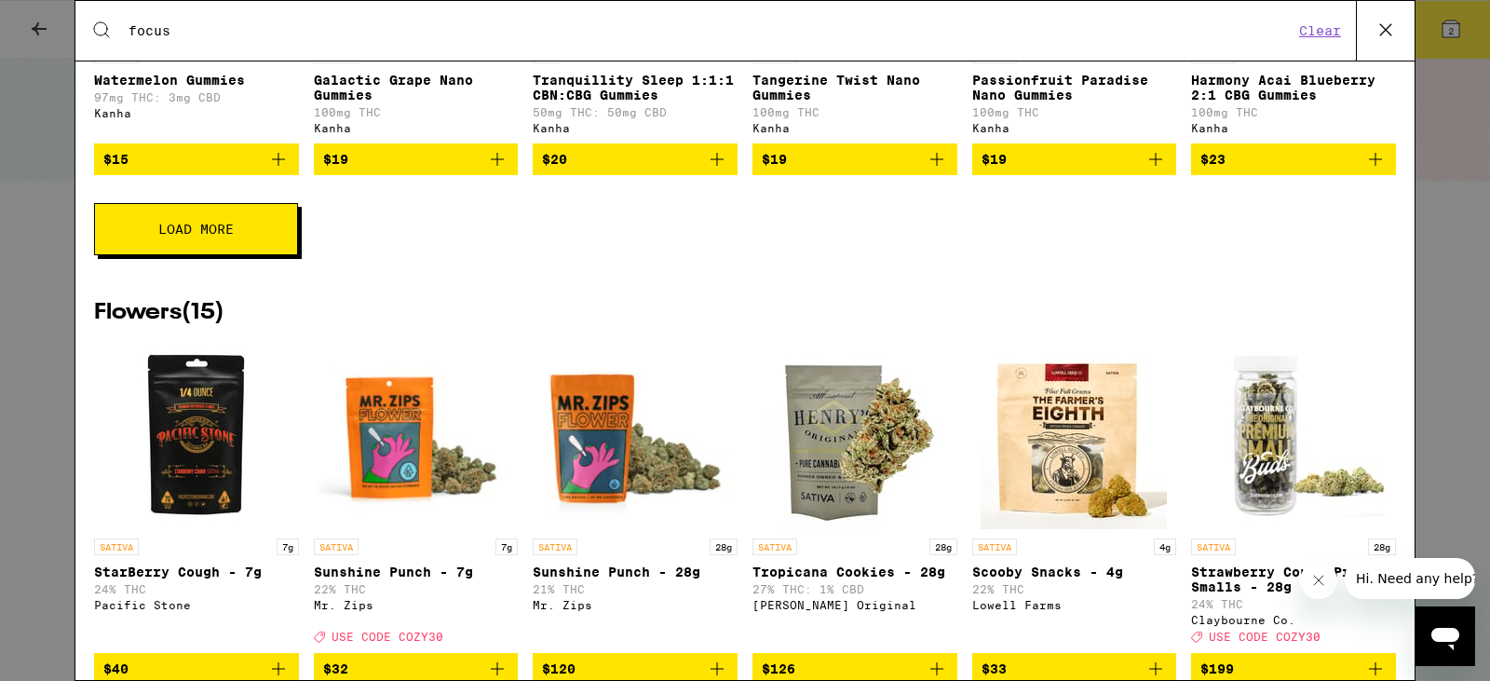
click at [207, 255] on button "Load More" at bounding box center [196, 229] width 204 height 52
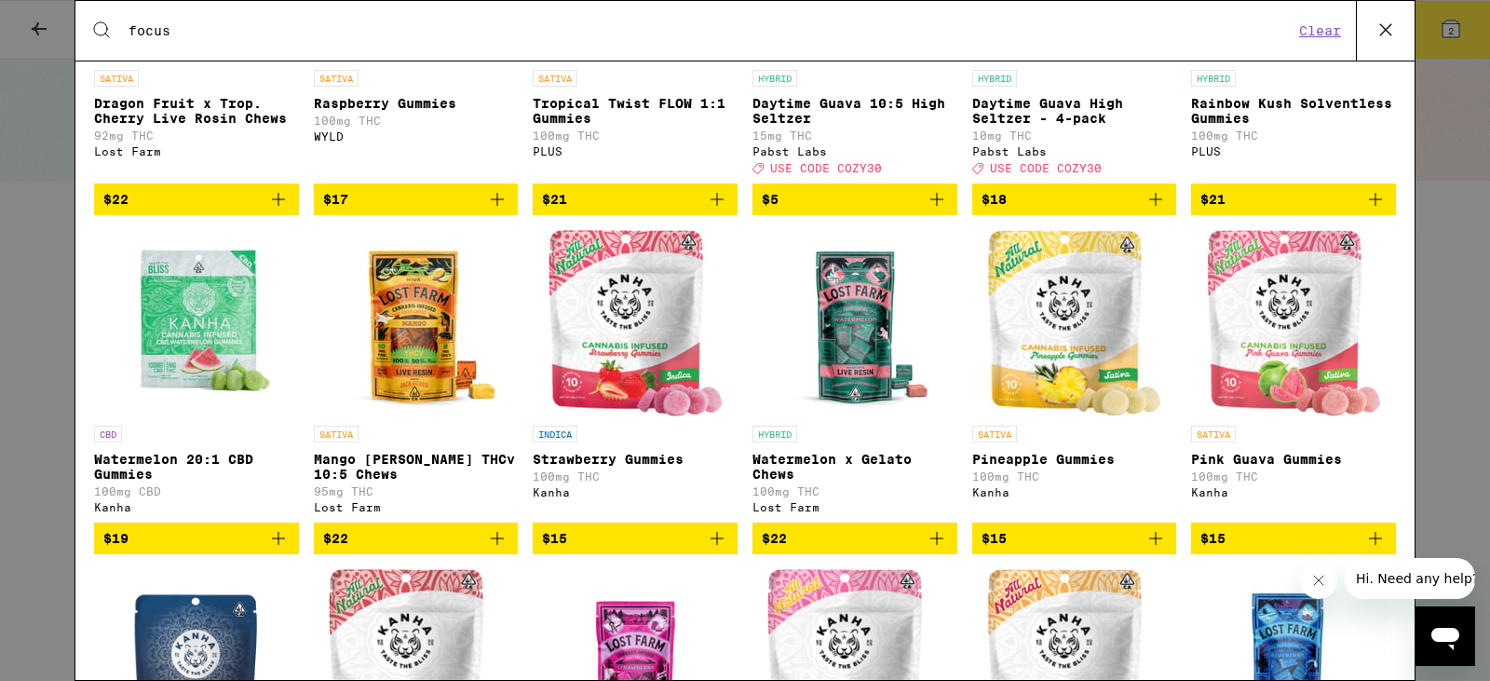
scroll to position [466, 0]
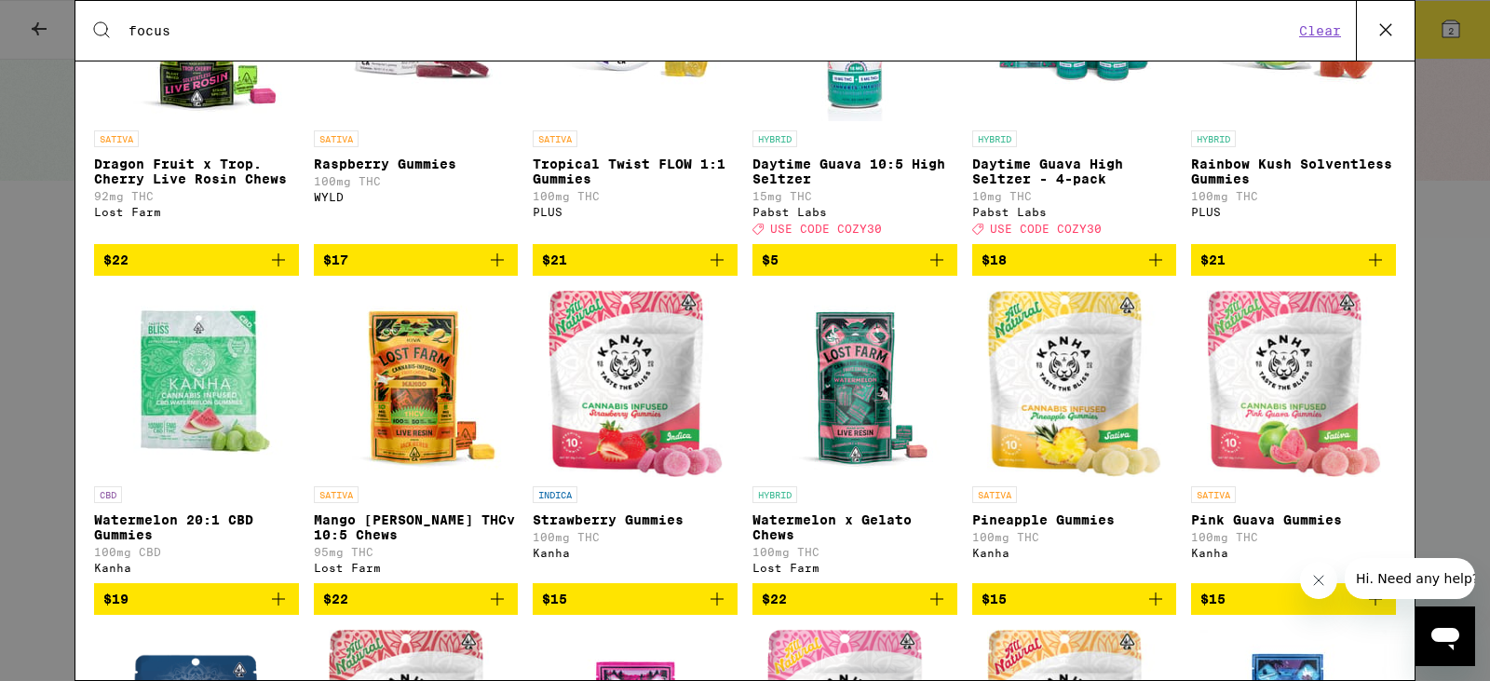
click at [1309, 29] on button "Clear" at bounding box center [1320, 30] width 53 height 17
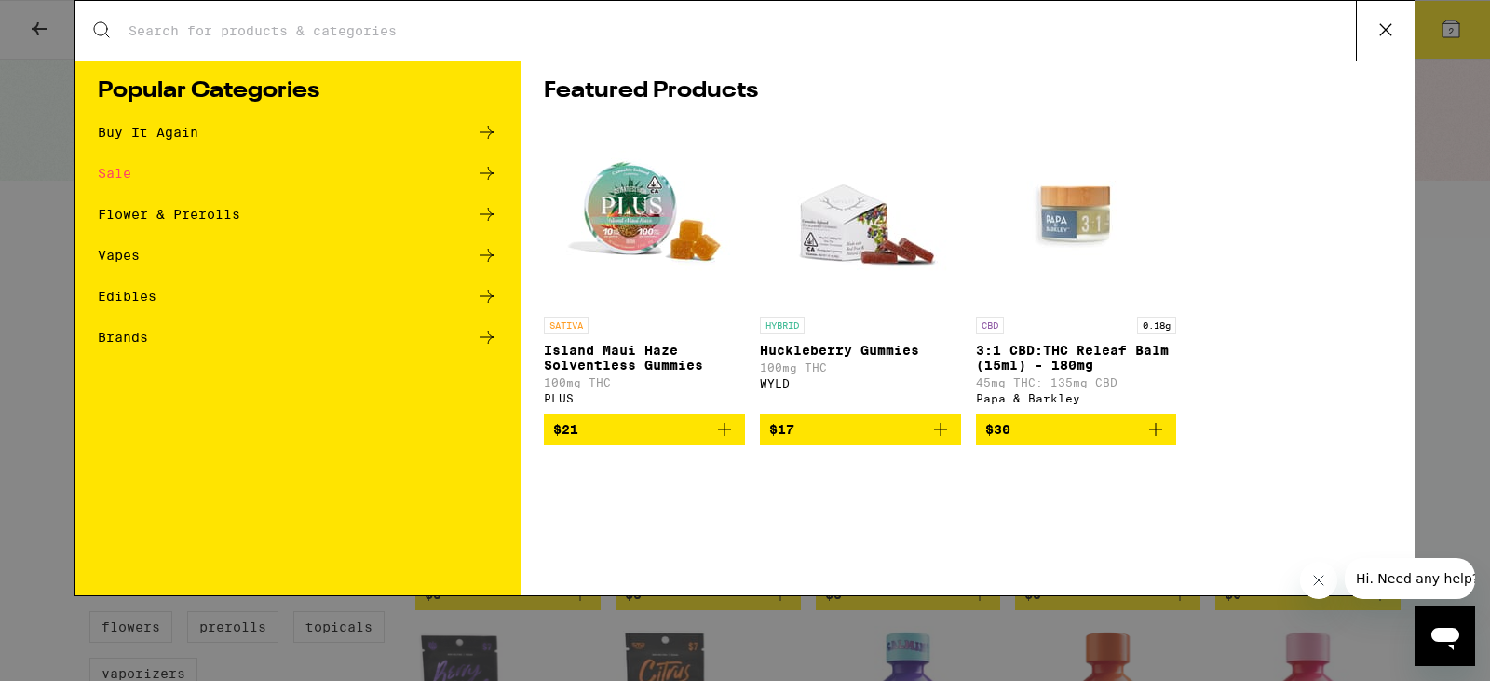
click at [912, 33] on input "Search for Products" at bounding box center [742, 30] width 1228 height 17
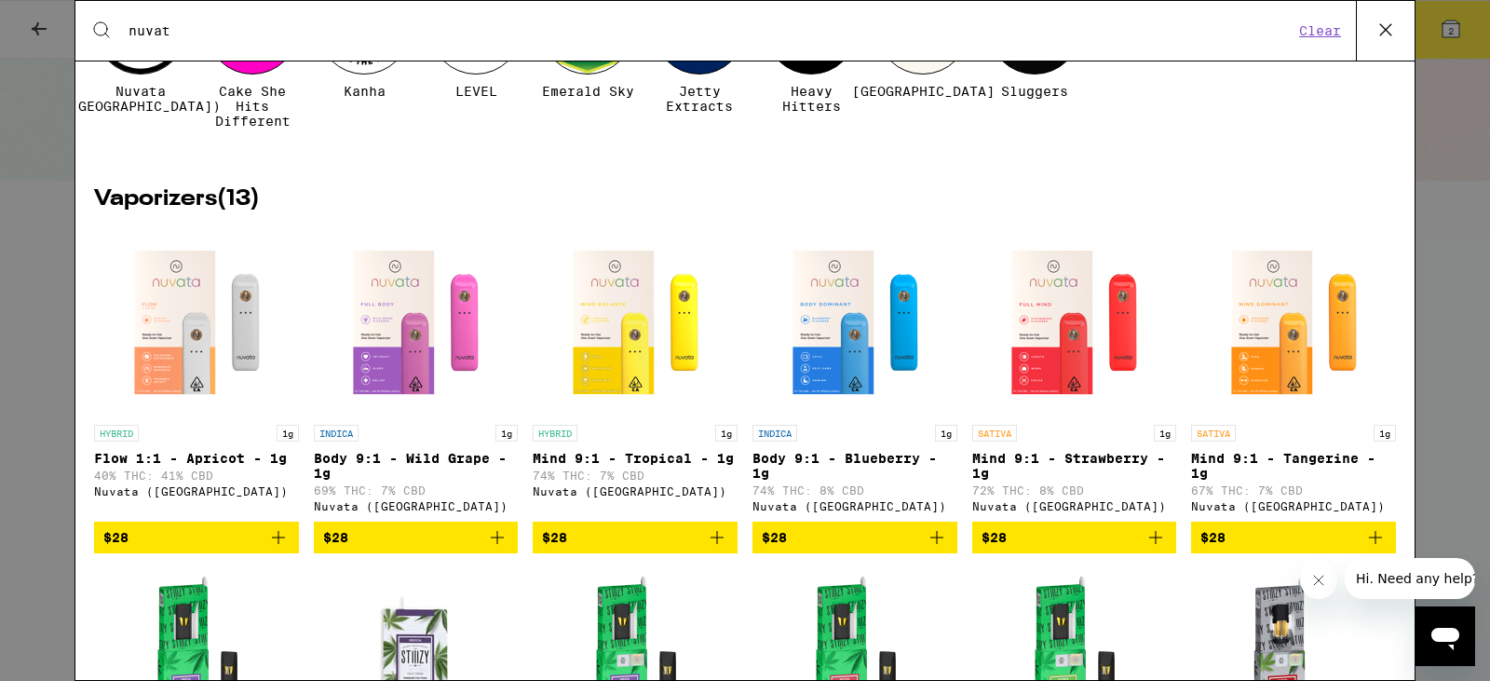
scroll to position [279, 0]
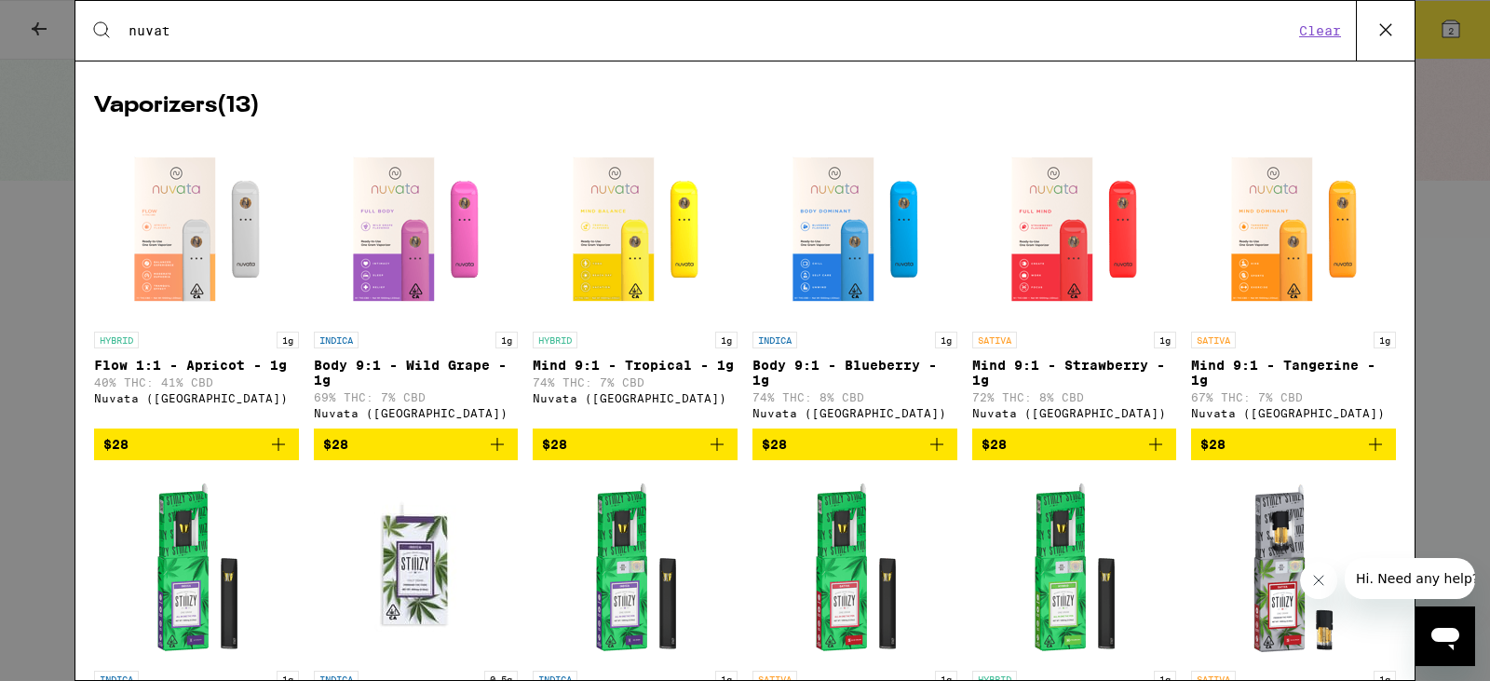
click at [1145, 455] on icon "Add to bag" at bounding box center [1156, 444] width 22 height 22
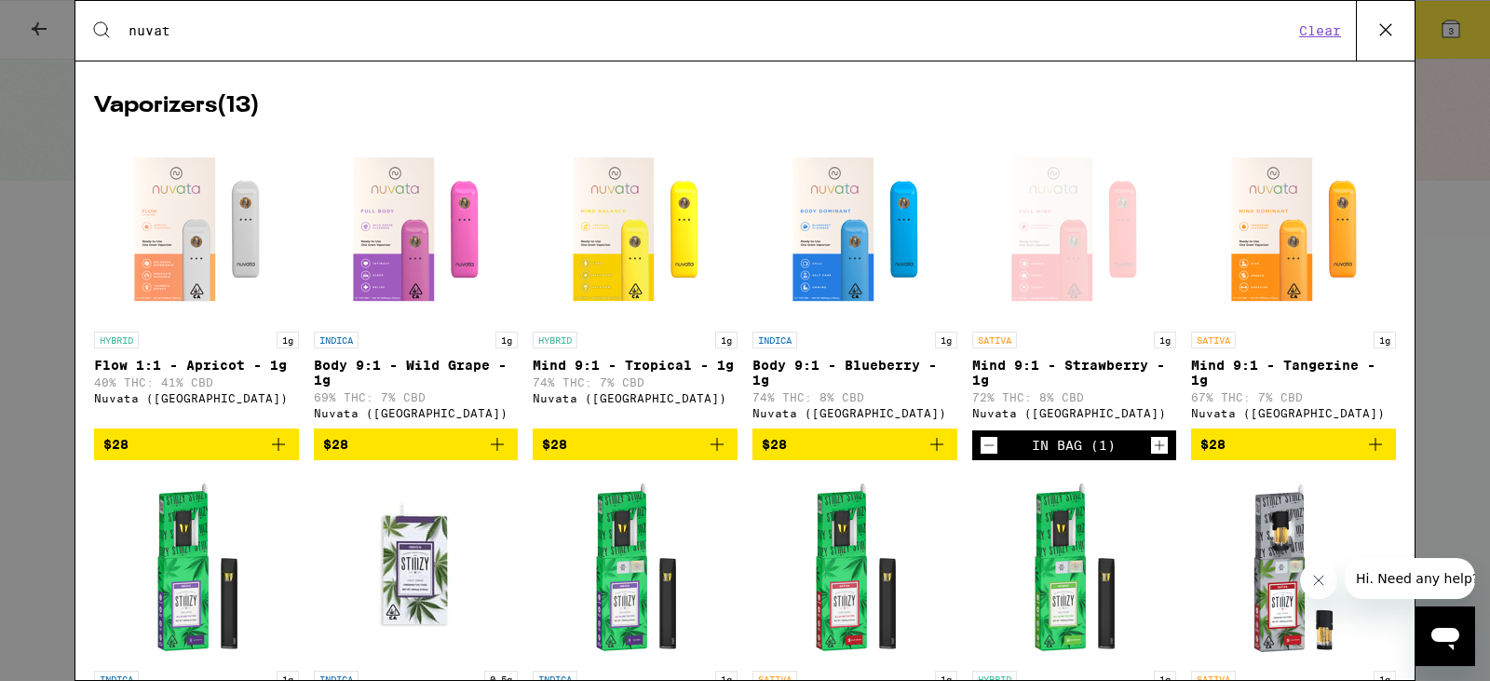
click at [205, 31] on input "nuvat" at bounding box center [711, 30] width 1166 height 17
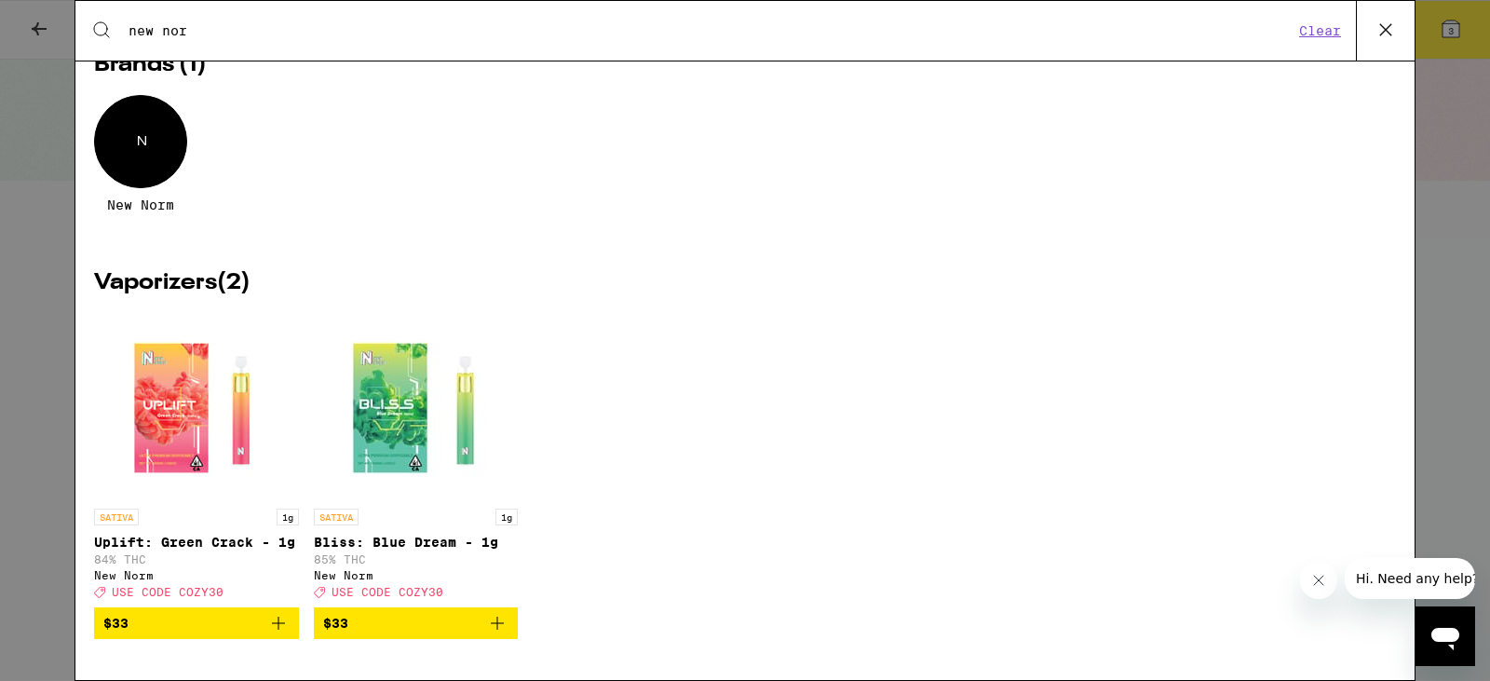
scroll to position [88, 0]
type input "new norm"
